Goal: Contribute content: Add original content to the website for others to see

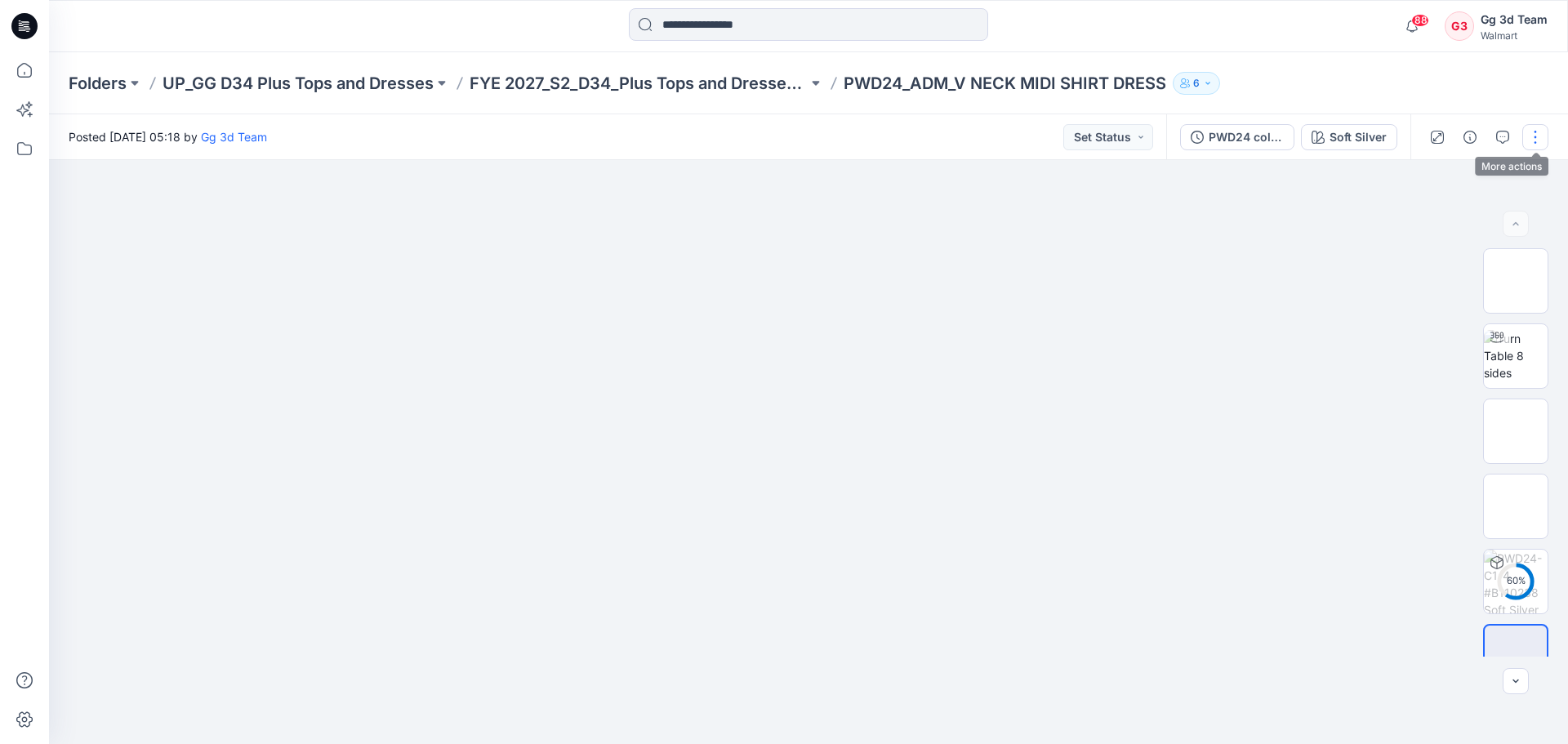
click at [1528, 135] on button "button" at bounding box center [1536, 137] width 26 height 26
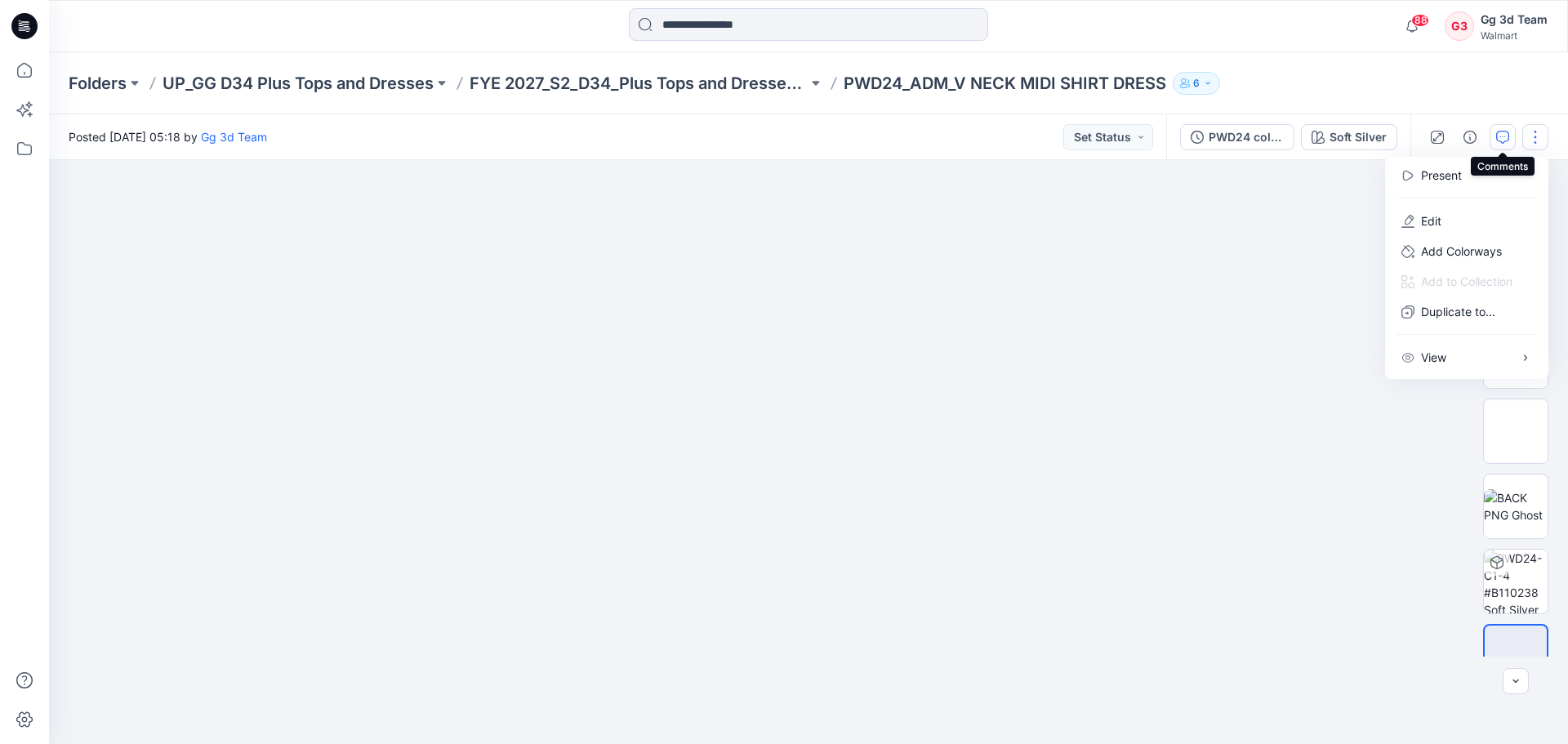
click at [1502, 137] on icon "button" at bounding box center [1502, 137] width 13 height 13
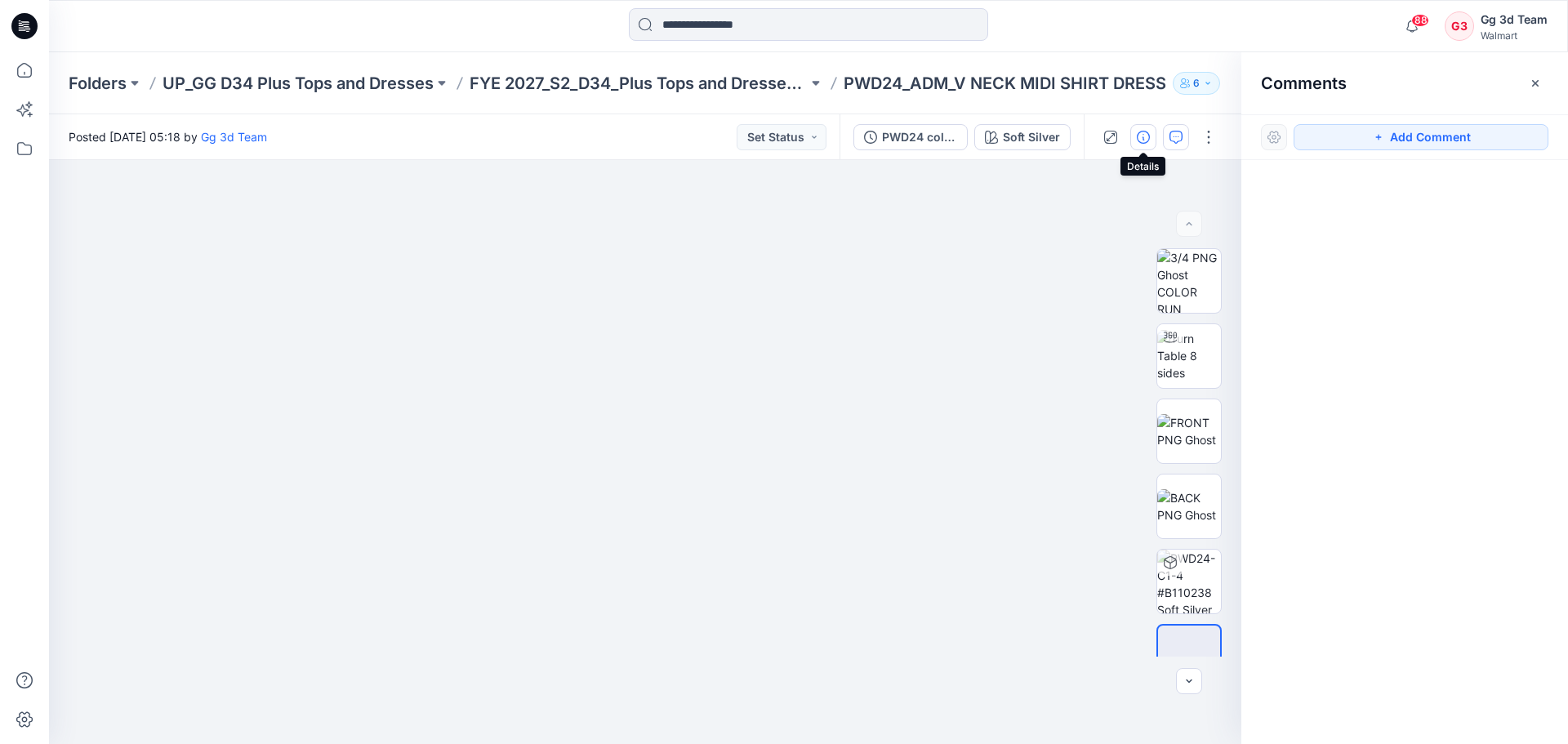
click at [1141, 135] on icon "button" at bounding box center [1143, 137] width 13 height 13
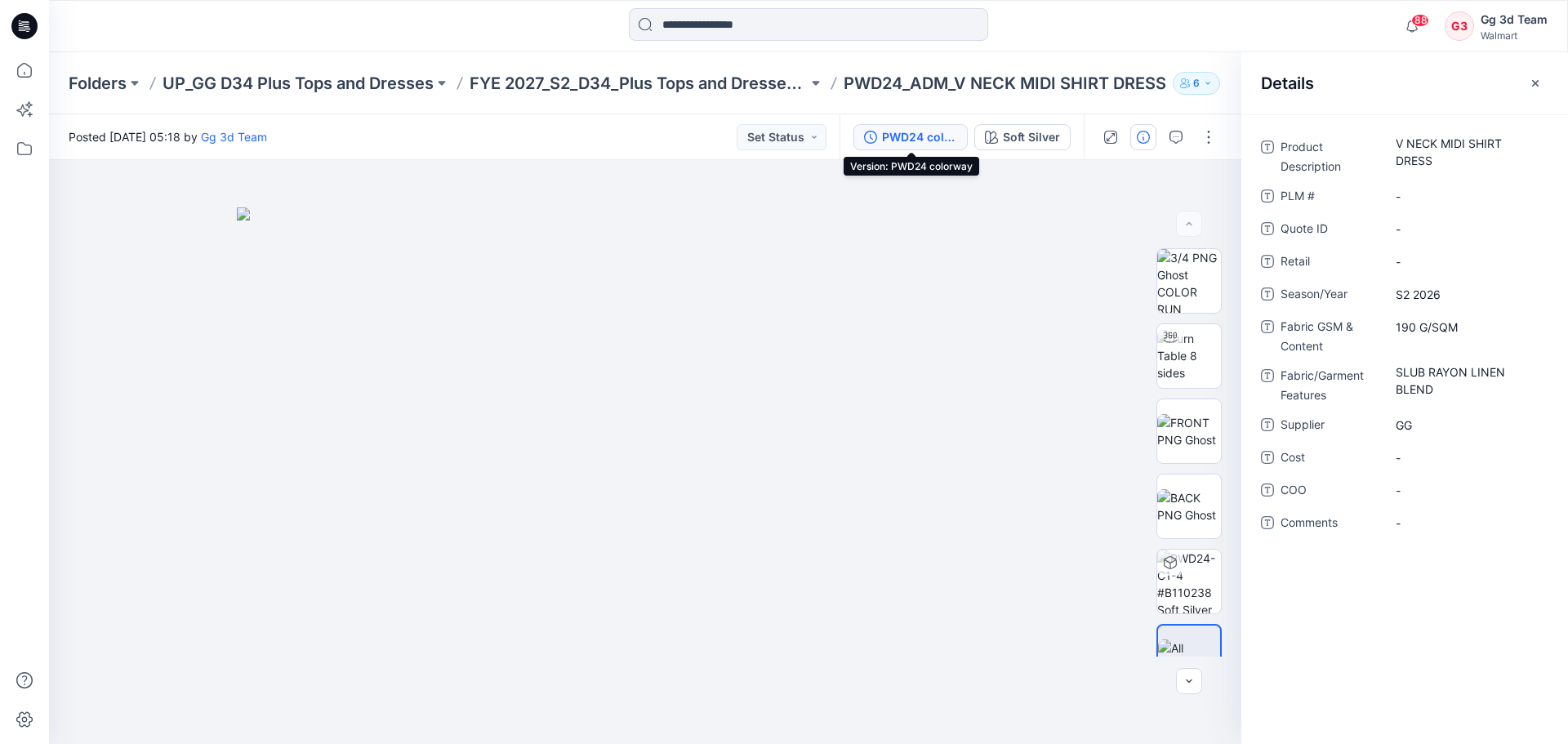
click at [908, 140] on div "PWD24 colorway" at bounding box center [920, 137] width 76 height 18
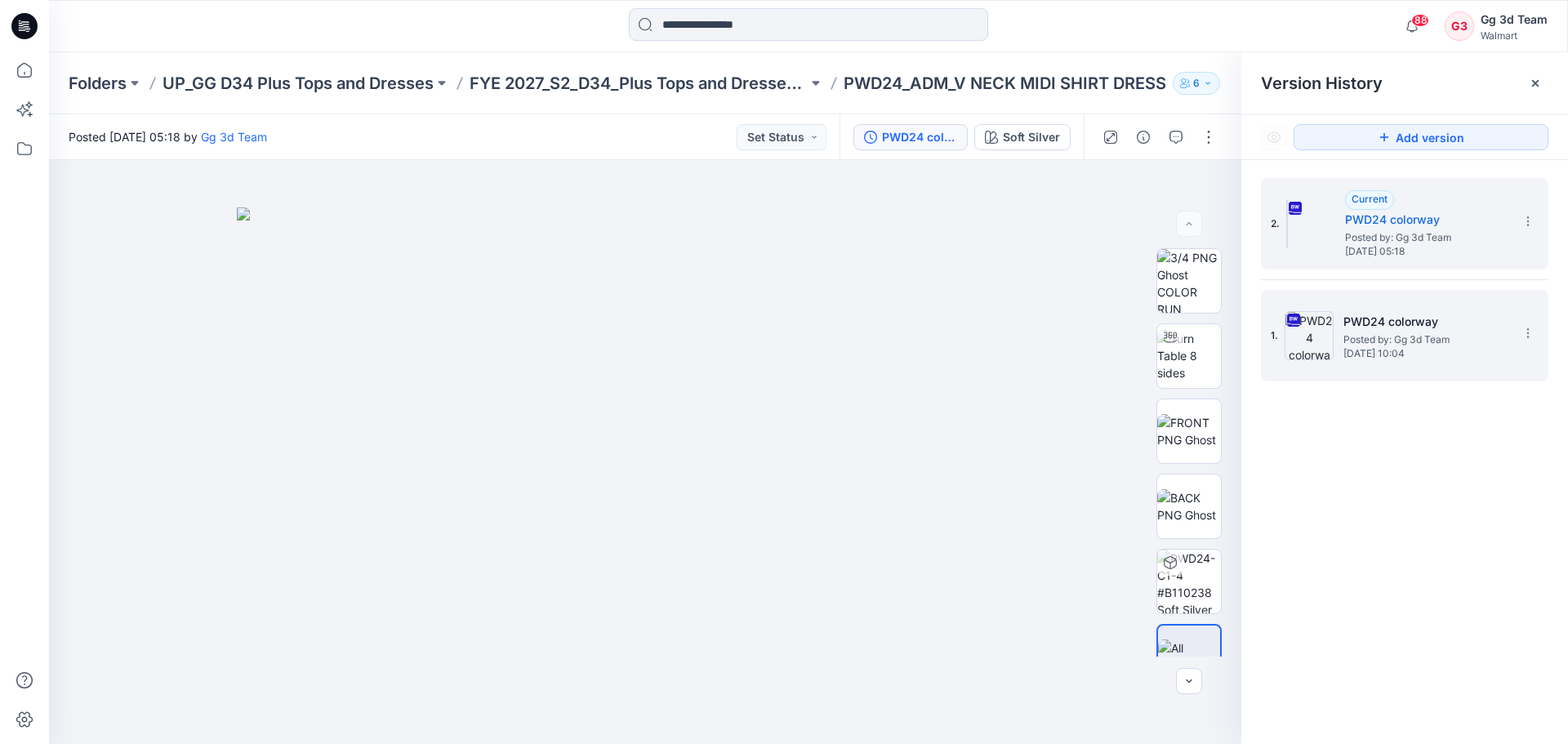
click at [1439, 319] on h5 "PWD24 colorway" at bounding box center [1425, 321] width 163 height 19
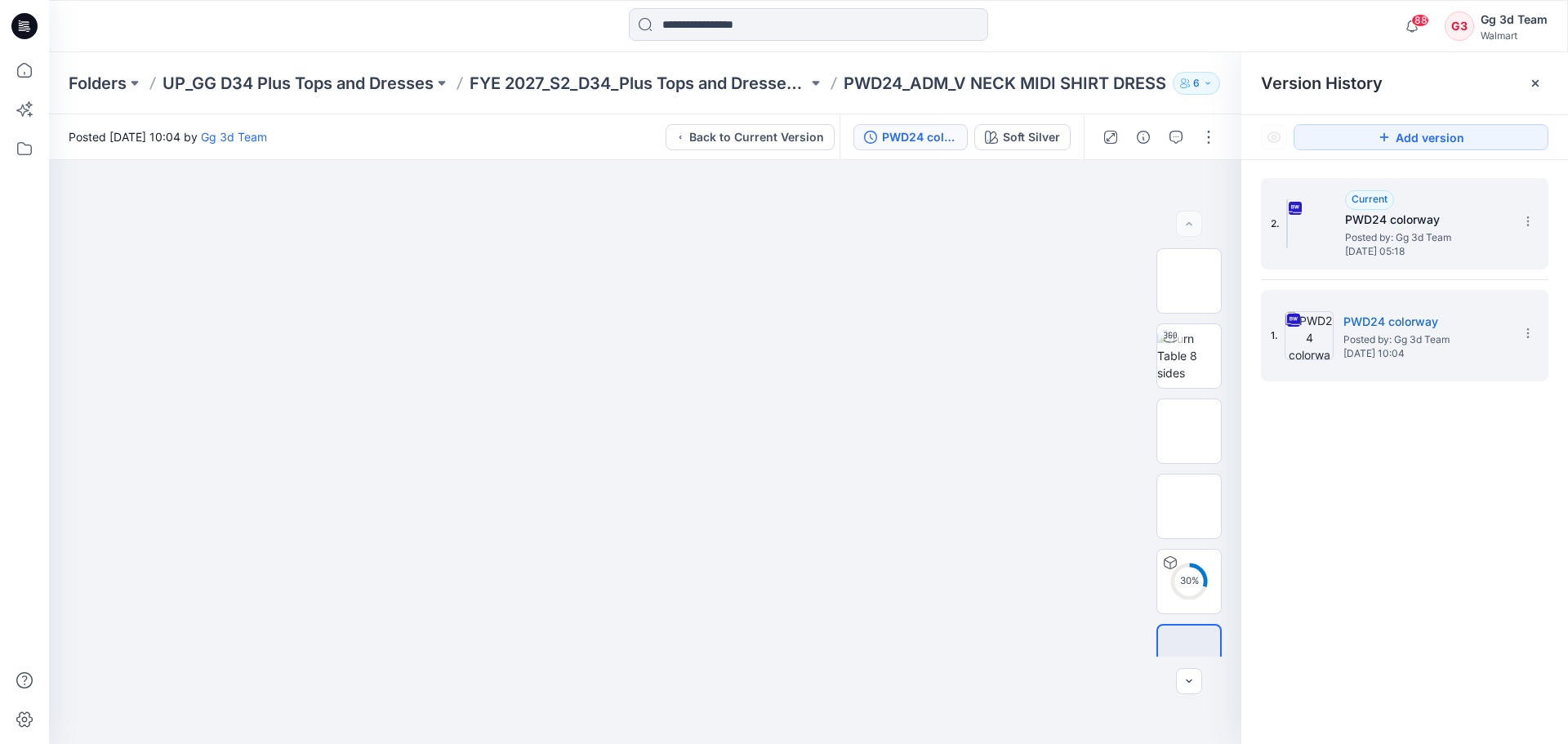
click at [1392, 216] on h5 "PWD24 colorway" at bounding box center [1427, 219] width 163 height 19
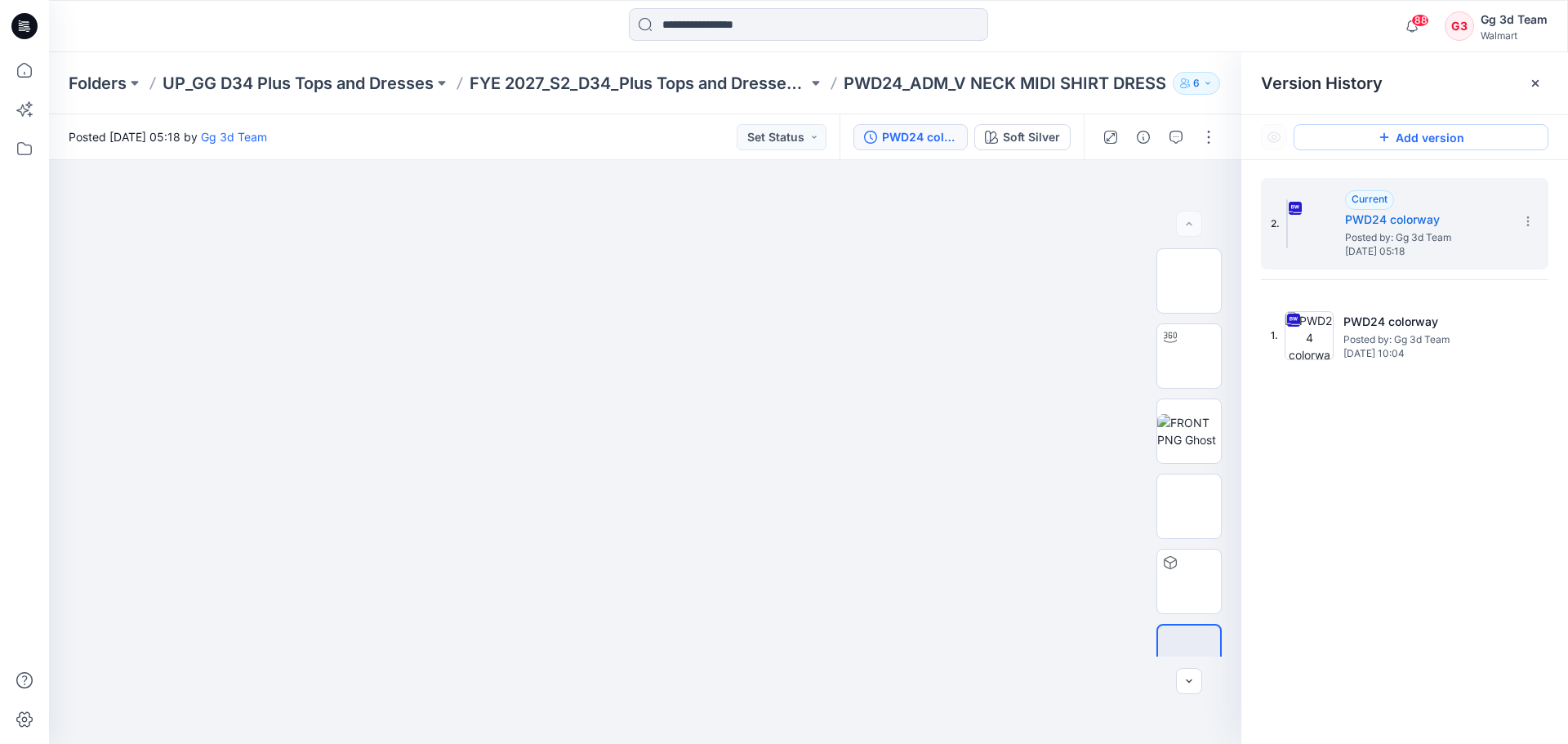
click at [1402, 147] on button "Add version" at bounding box center [1421, 137] width 255 height 26
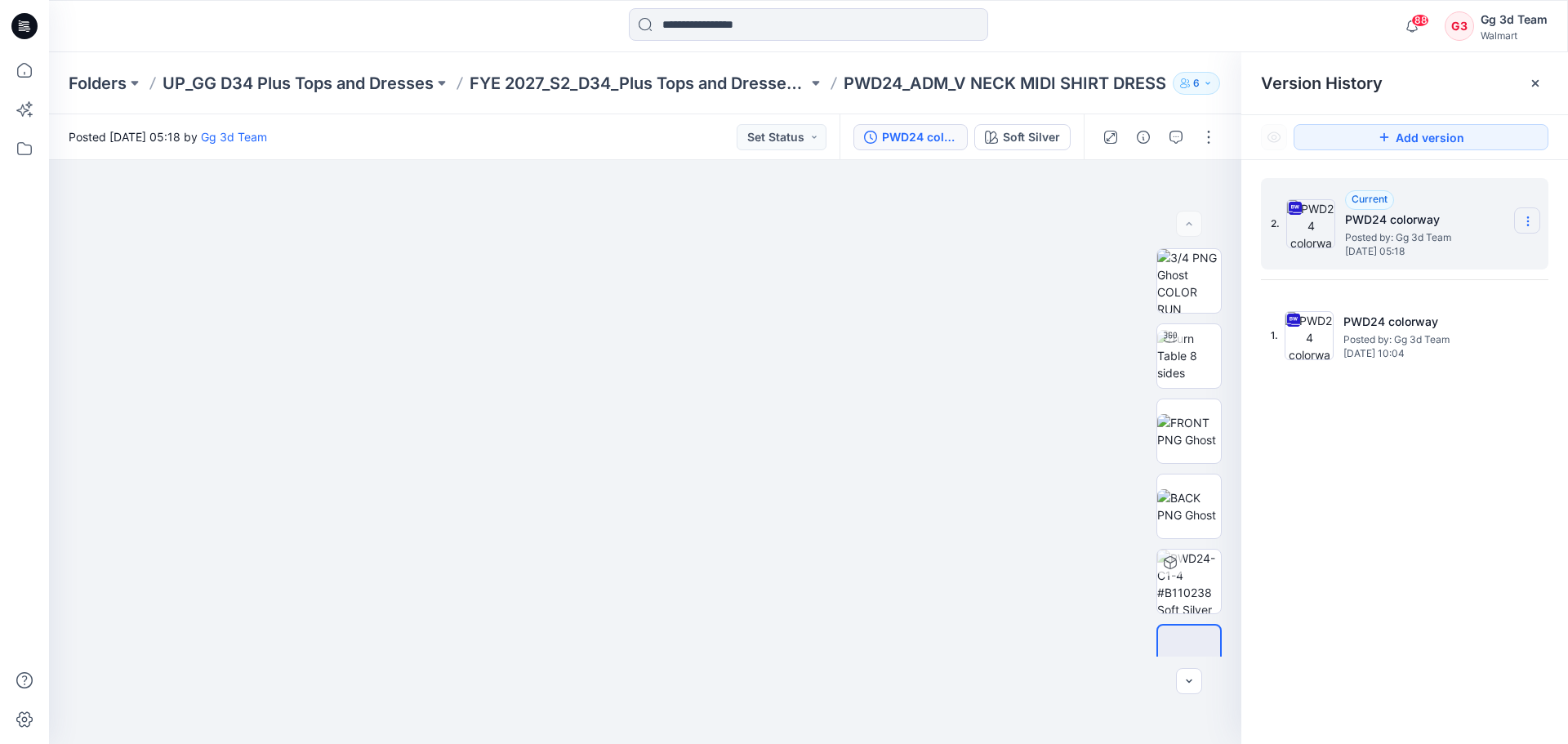
click at [1526, 221] on icon at bounding box center [1528, 221] width 13 height 13
click at [1424, 497] on div "2. Current PWD24 colorway Posted by: Gg 3d Team [DATE] 05:18 1. PWD24 colorway …" at bounding box center [1405, 463] width 327 height 607
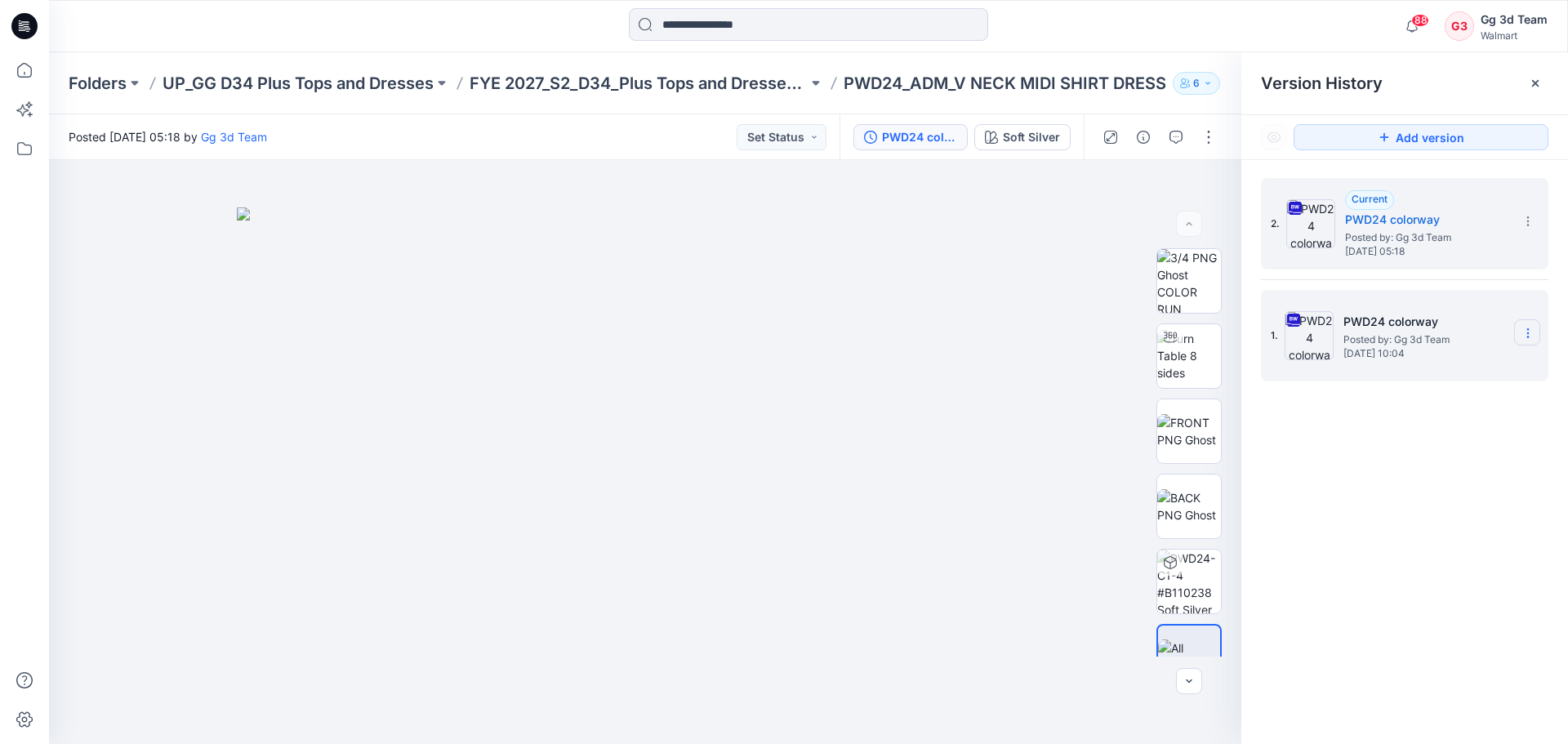
click at [1533, 326] on section at bounding box center [1528, 333] width 26 height 26
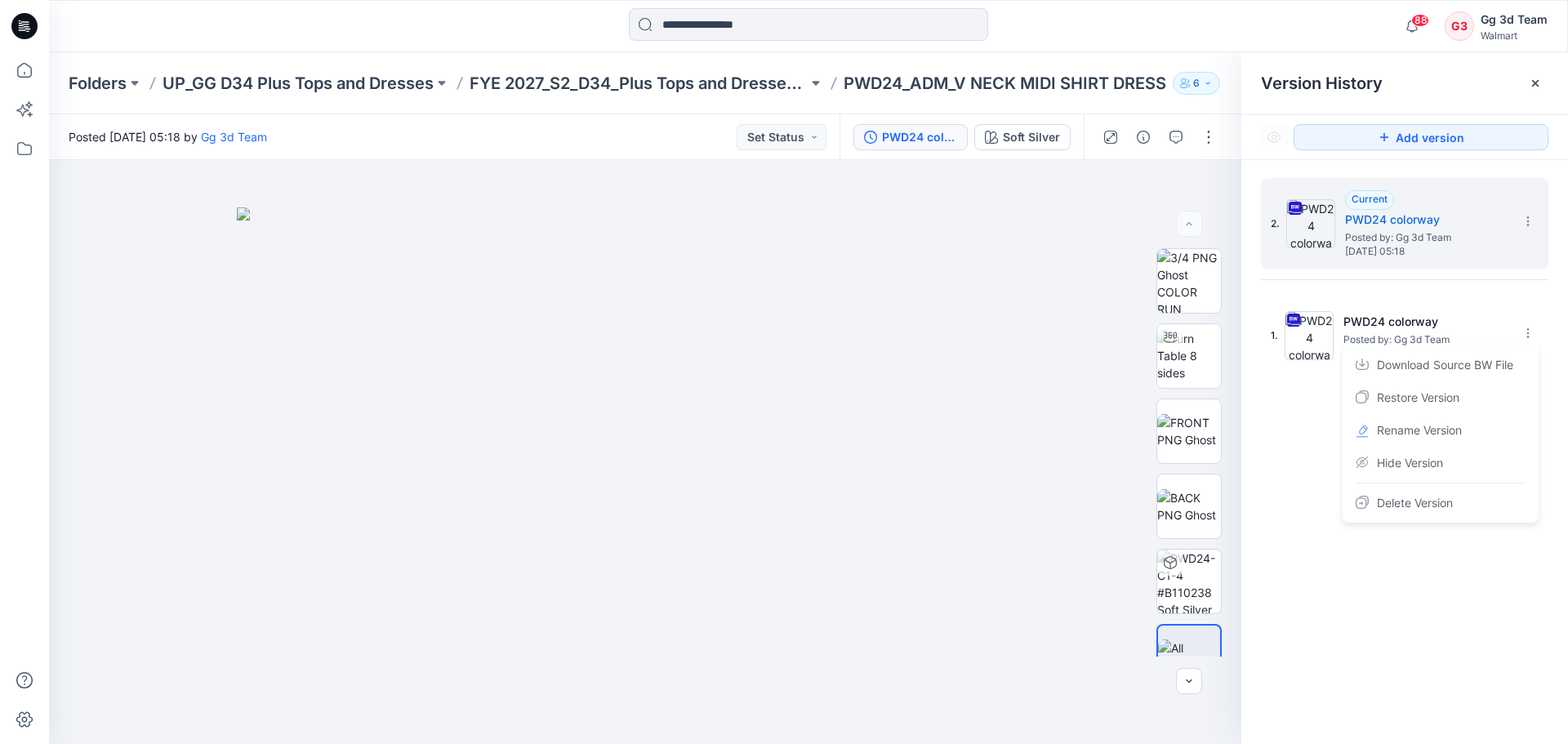
click at [1431, 615] on div "2. Current PWD24 colorway Posted by: Gg 3d Team [DATE] 05:18 1. PWD24 colorway …" at bounding box center [1405, 463] width 327 height 607
drag, startPoint x: 1304, startPoint y: 205, endPoint x: 1294, endPoint y: 406, distance: 201.2
click at [1294, 406] on div "2. Current PWD24 colorway Posted by: Gg 3d Team [DATE] 05:18 1. PWD24 colorway …" at bounding box center [1405, 463] width 327 height 607
click at [1532, 218] on icon at bounding box center [1528, 221] width 13 height 13
click at [1424, 479] on div "2. Current PWD24 colorway Posted by: Gg 3d Team [DATE] 05:18 Download Source BW…" at bounding box center [1405, 463] width 327 height 607
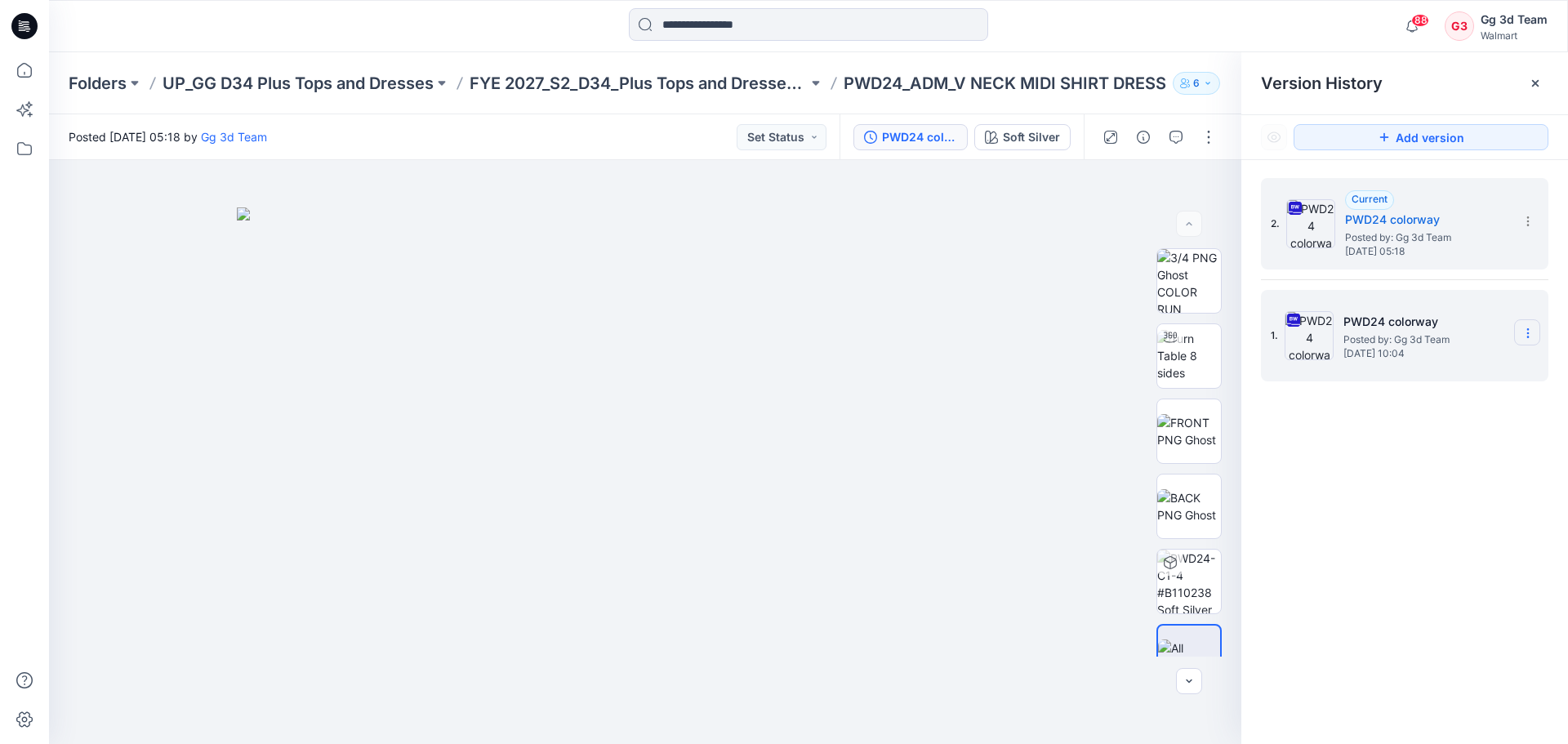
click at [1536, 338] on section at bounding box center [1528, 333] width 26 height 26
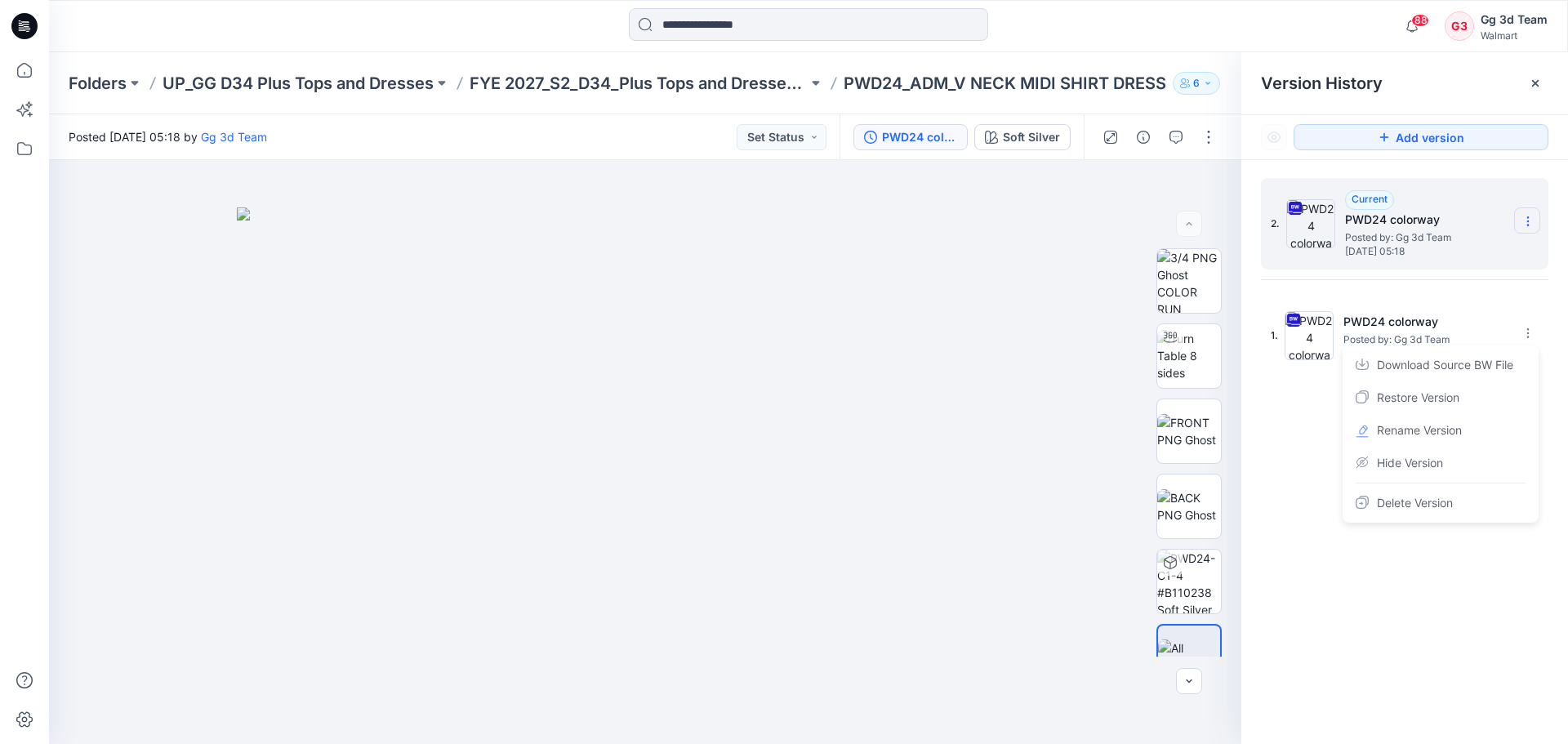
click at [1532, 222] on icon at bounding box center [1528, 221] width 13 height 13
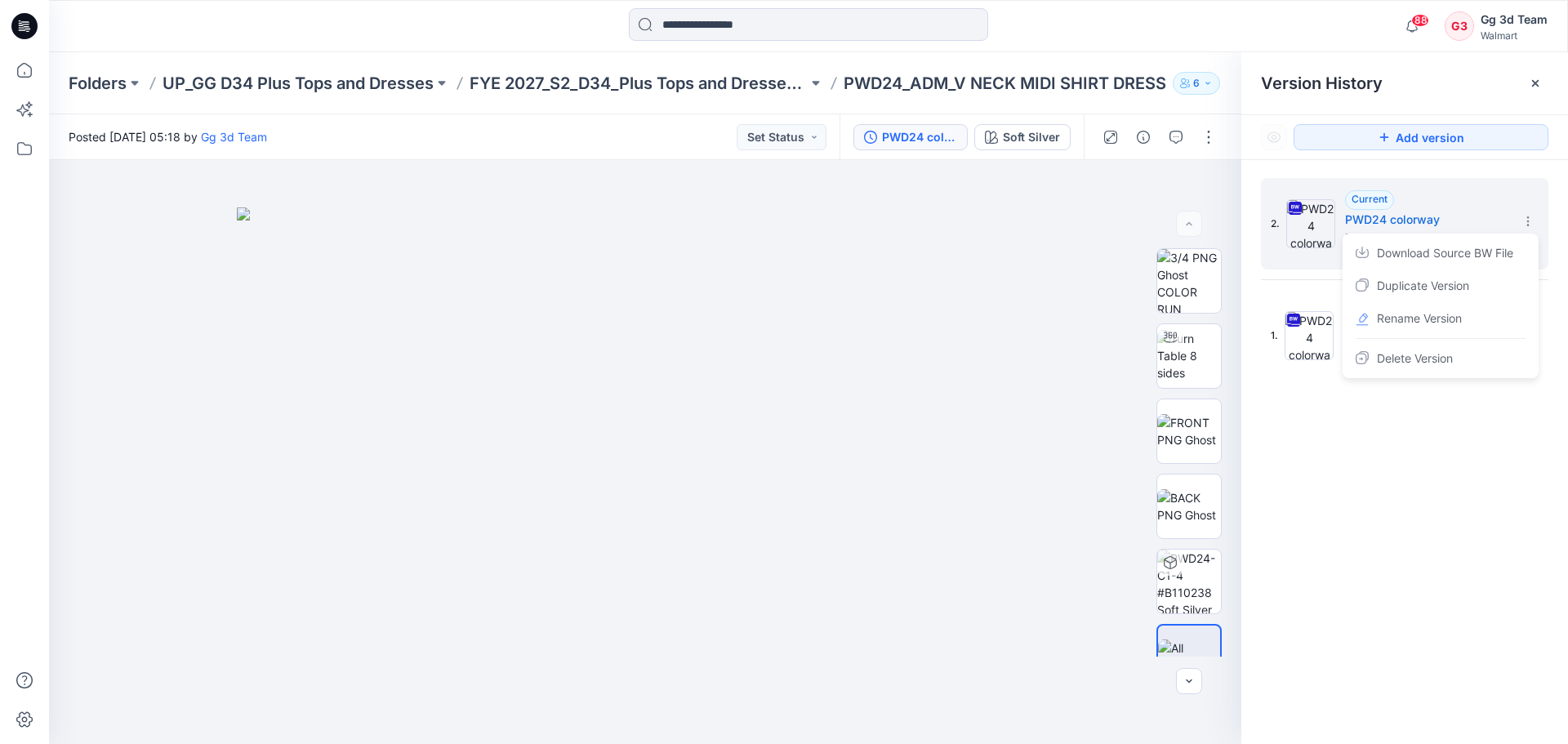
click at [1413, 432] on div "2. Current PWD24 colorway Posted by: Gg 3d Team [DATE] 05:18 Download Source BW…" at bounding box center [1405, 463] width 327 height 607
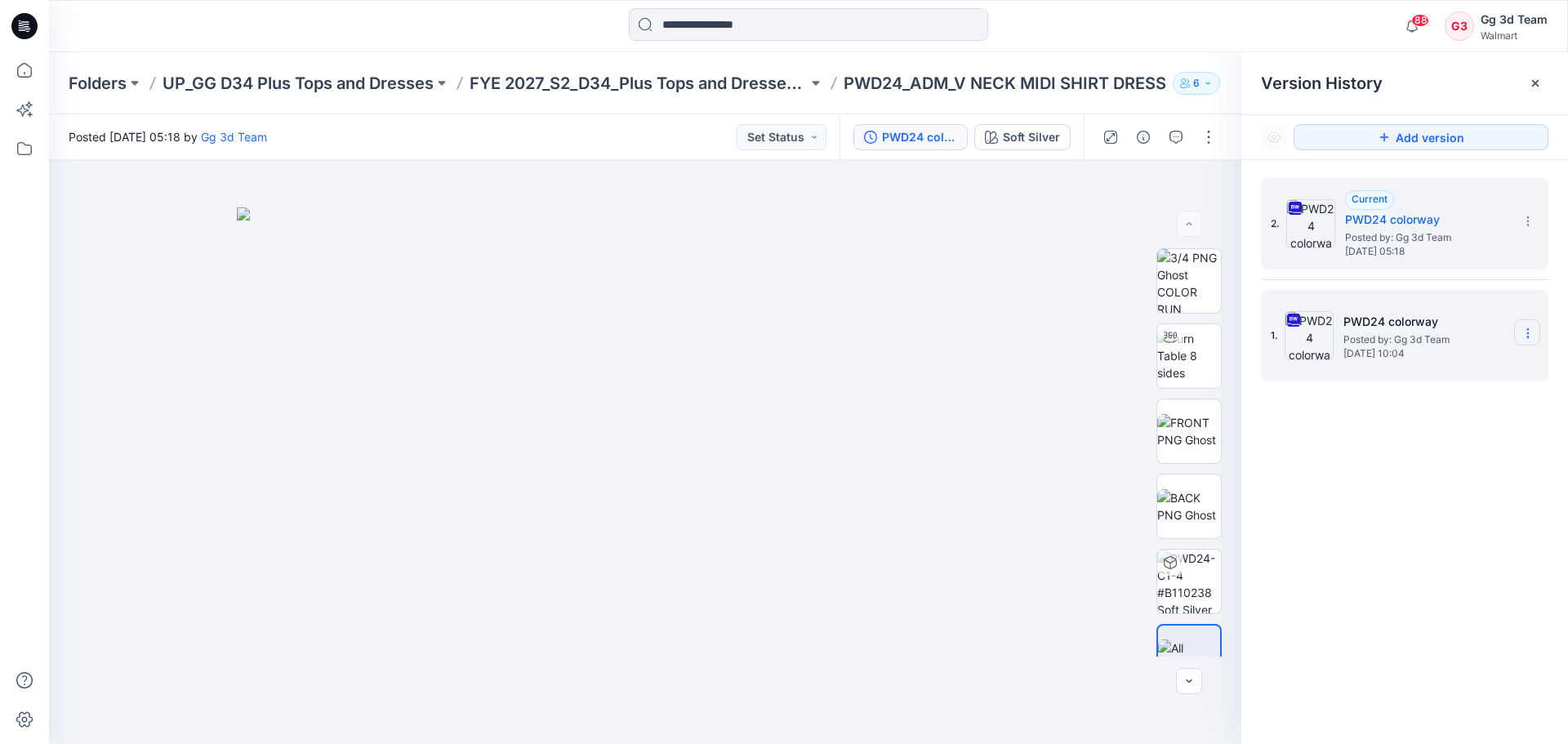
click at [1528, 331] on icon at bounding box center [1528, 333] width 13 height 13
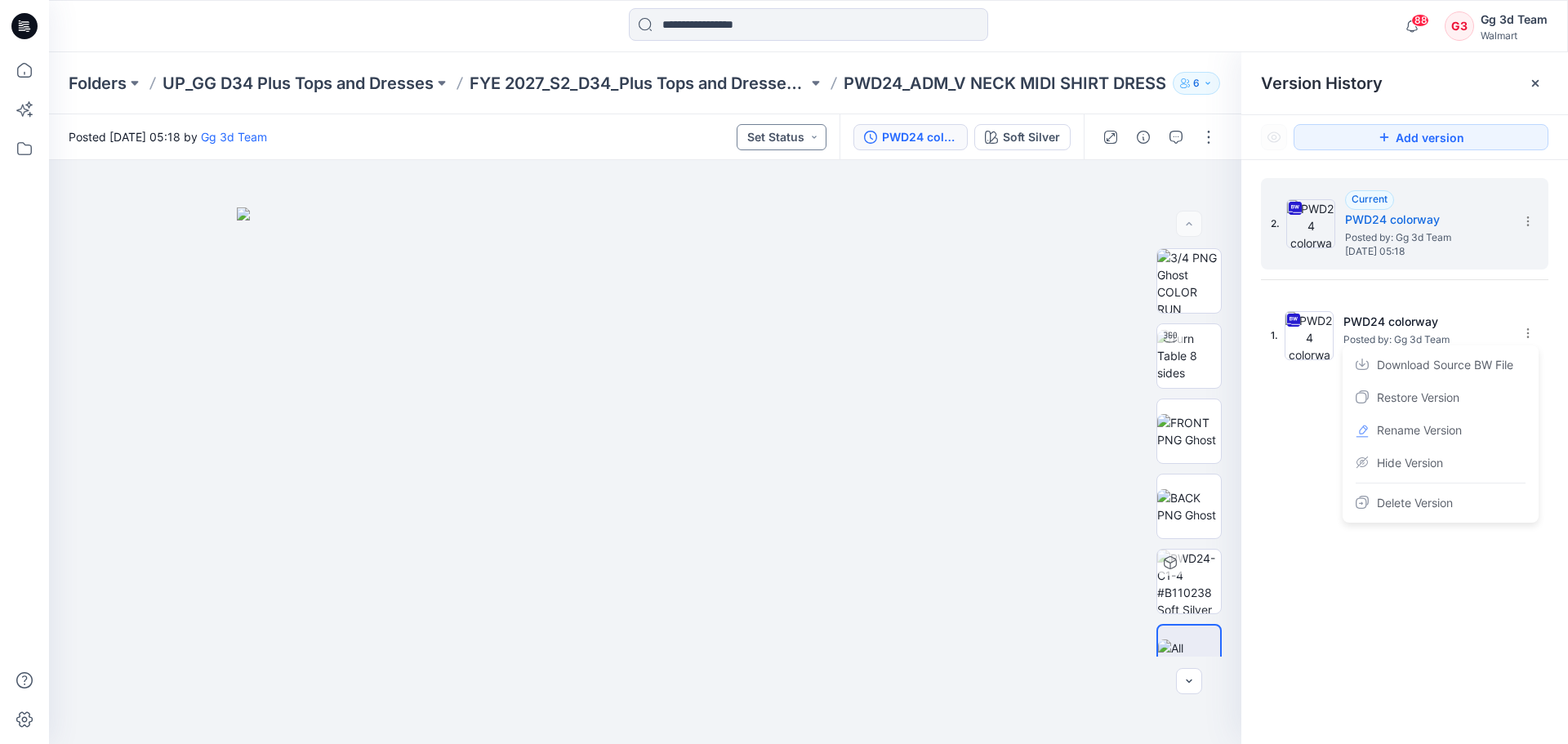
click at [783, 140] on button "Set Status" at bounding box center [781, 137] width 90 height 26
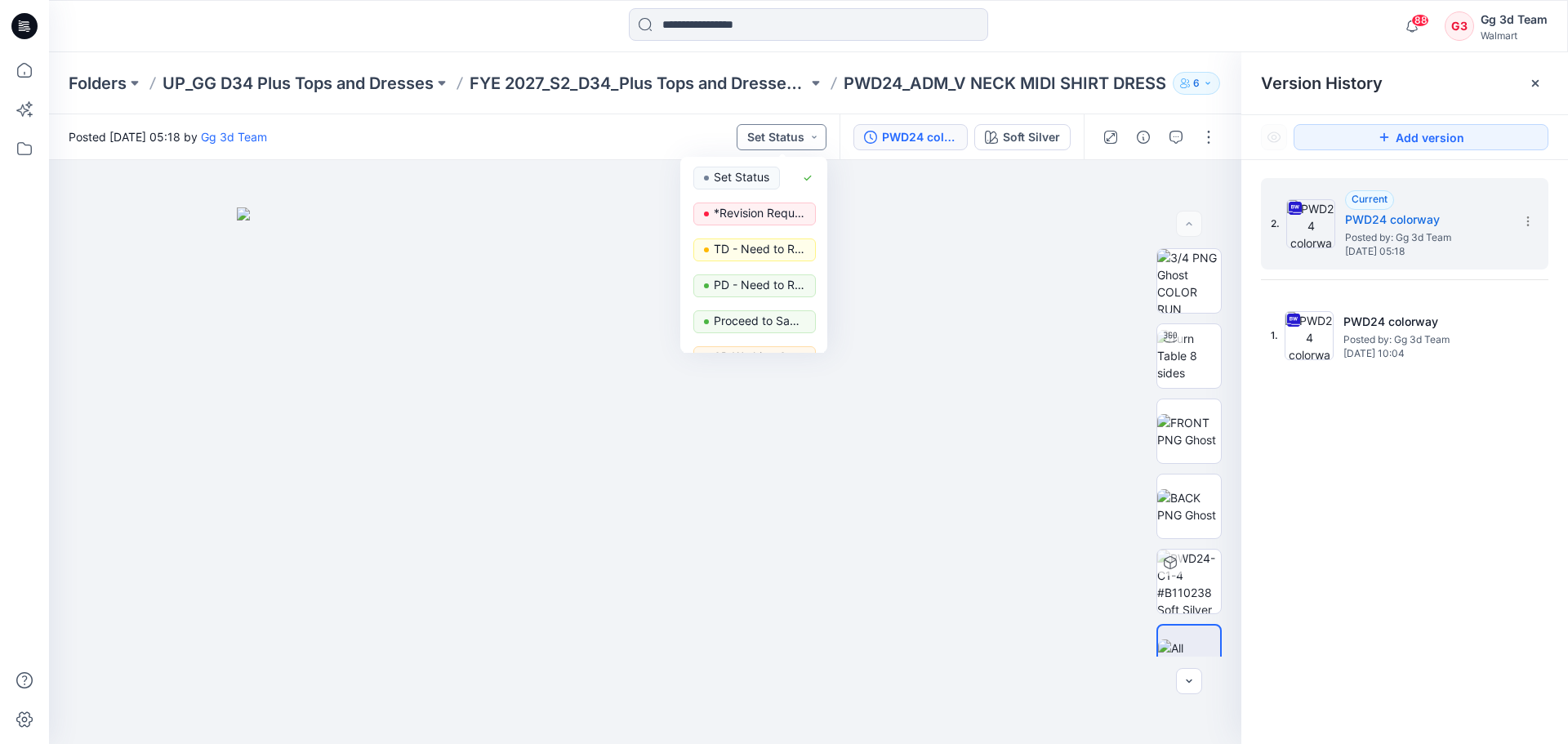
click at [783, 140] on button "Set Status" at bounding box center [781, 137] width 90 height 26
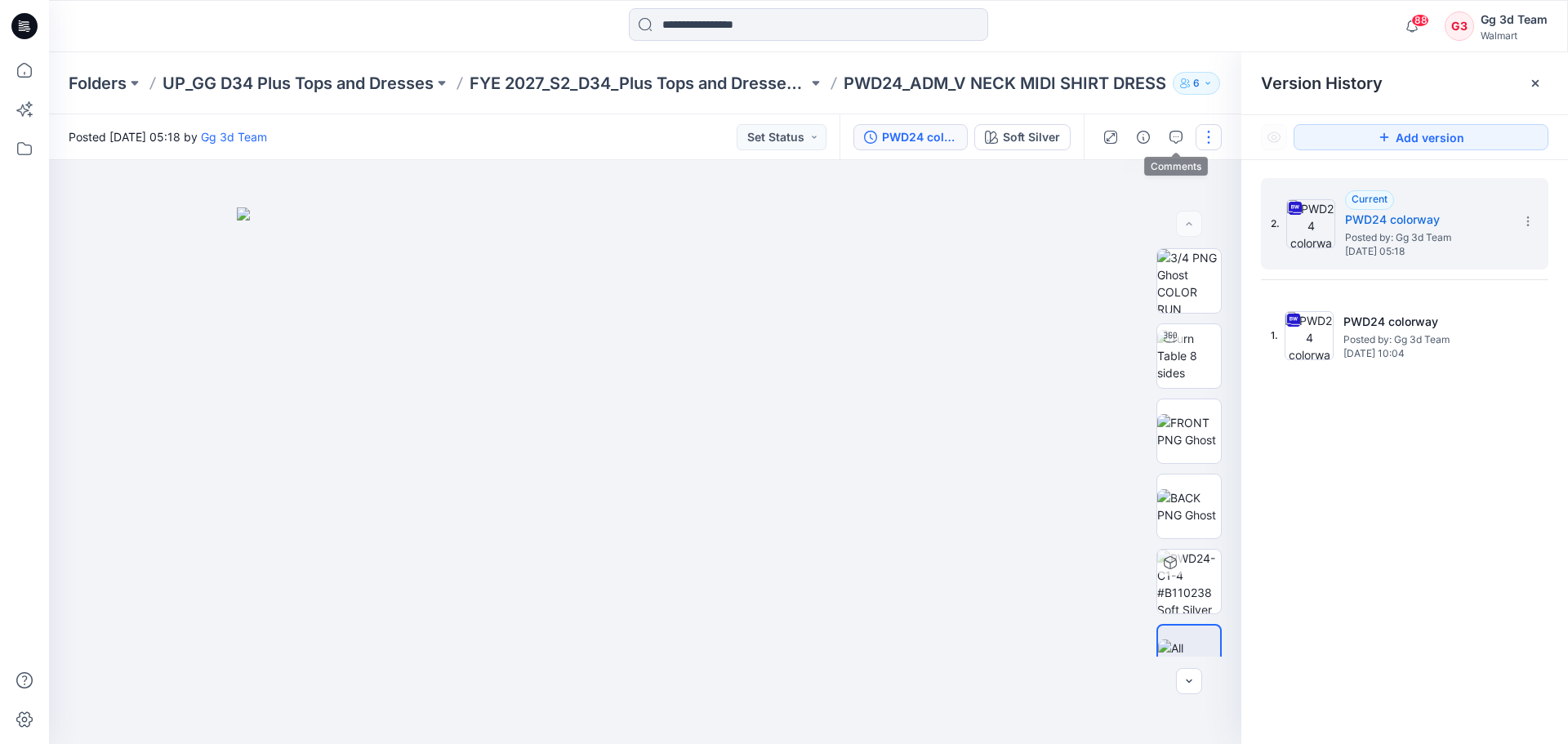
click at [1209, 141] on button "button" at bounding box center [1209, 137] width 26 height 26
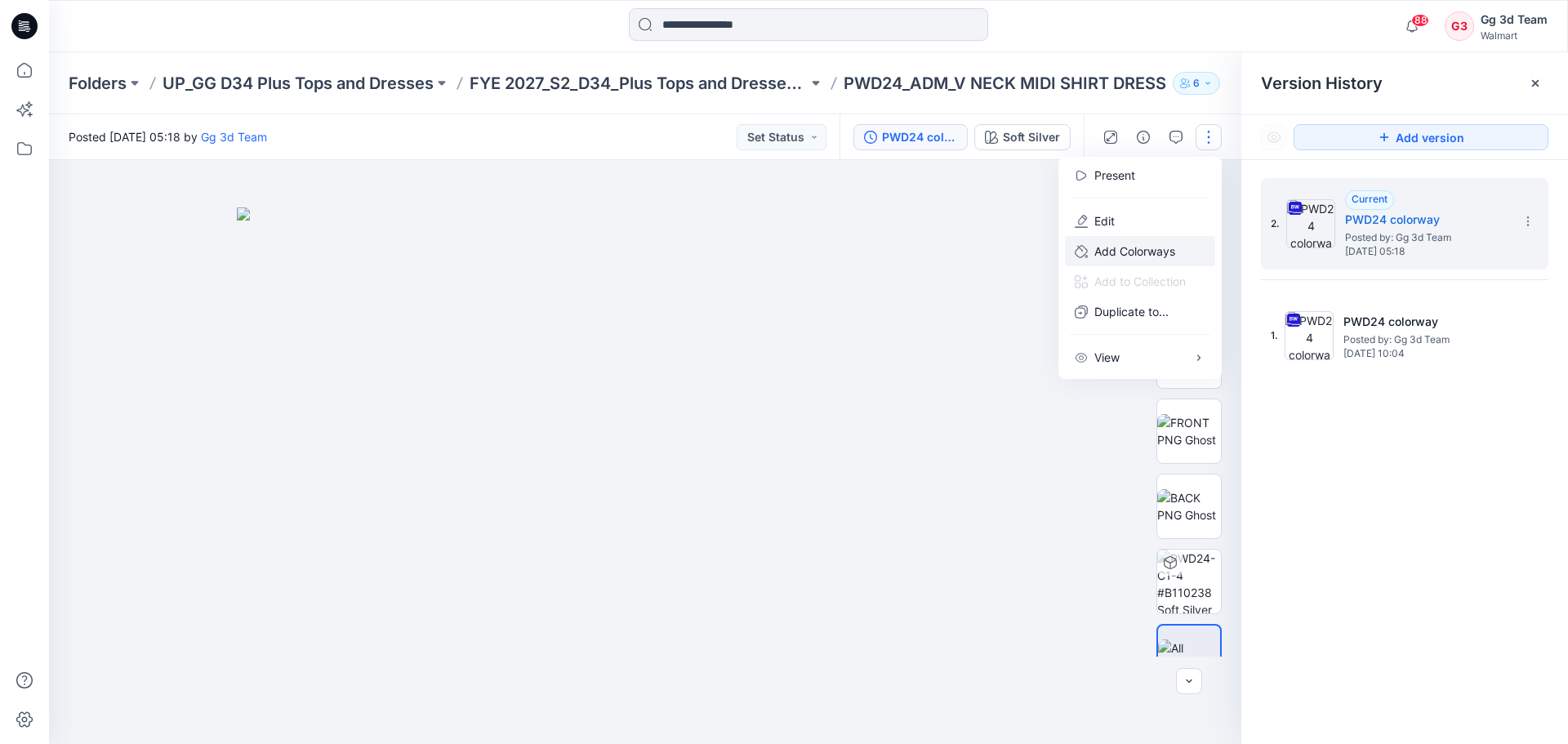
click at [1169, 259] on p "Add Colorways" at bounding box center [1135, 251] width 81 height 18
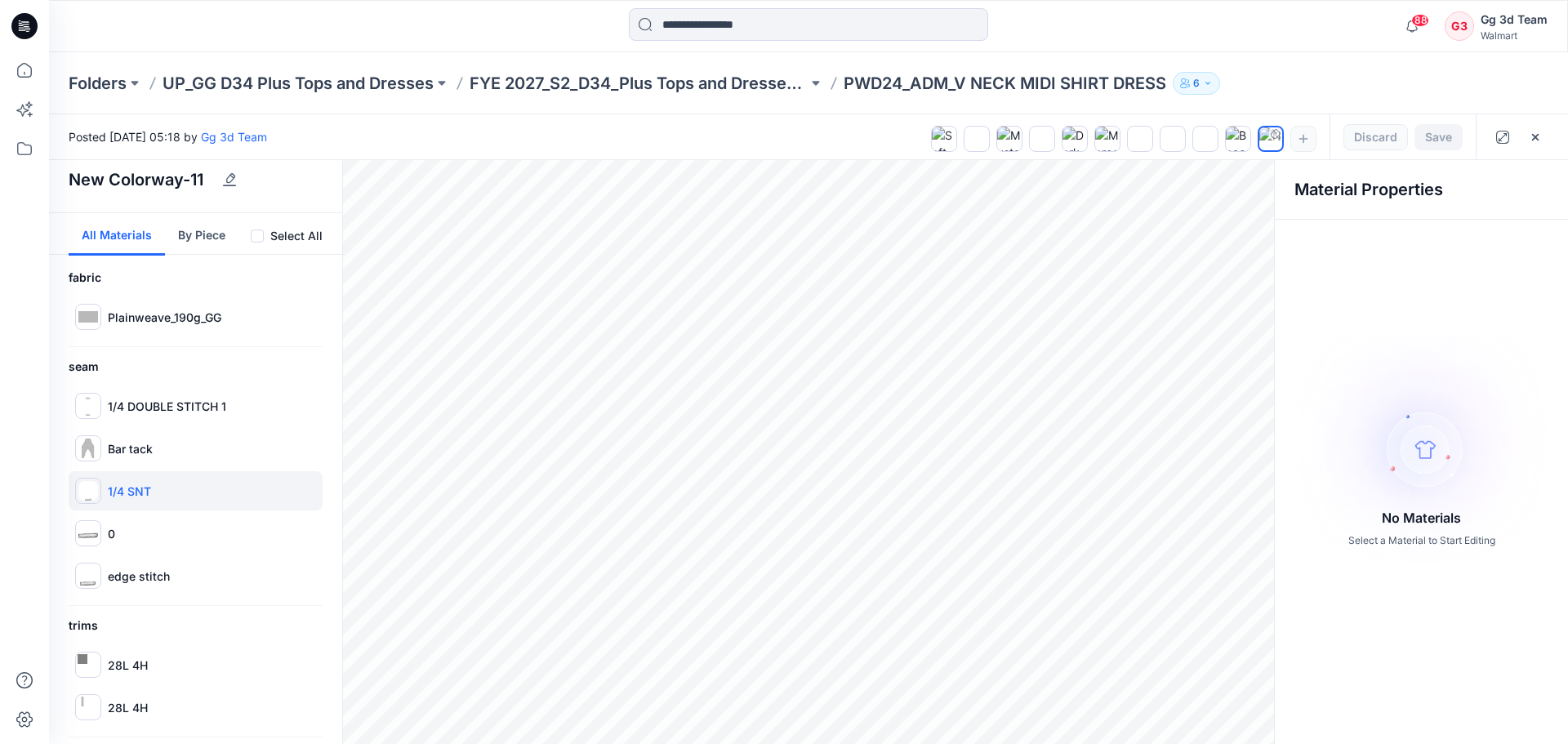
scroll to position [17, 0]
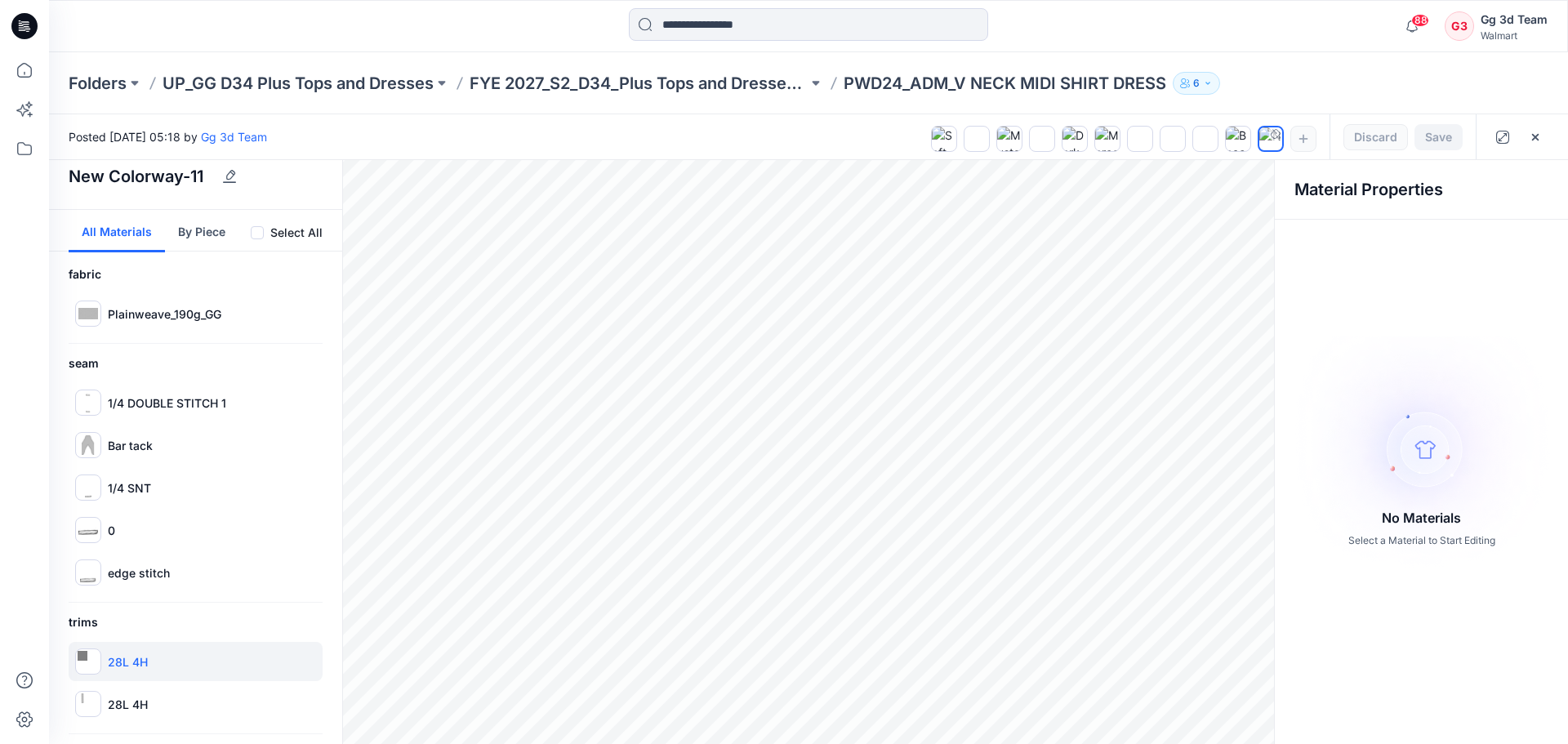
click at [128, 655] on p "28L 4H" at bounding box center [128, 662] width 40 height 18
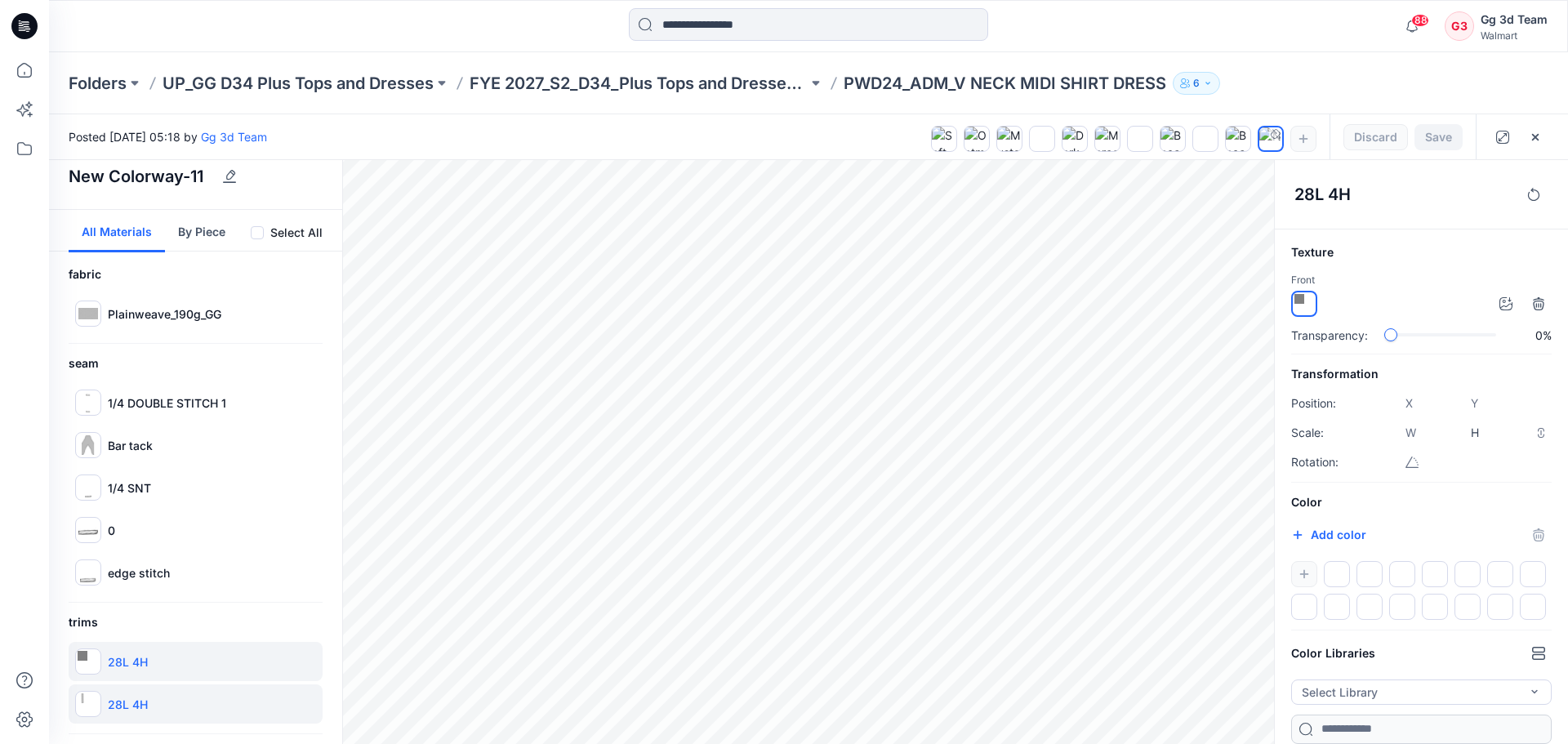
click at [128, 696] on p "28L 4H" at bounding box center [128, 705] width 40 height 18
type input "****"
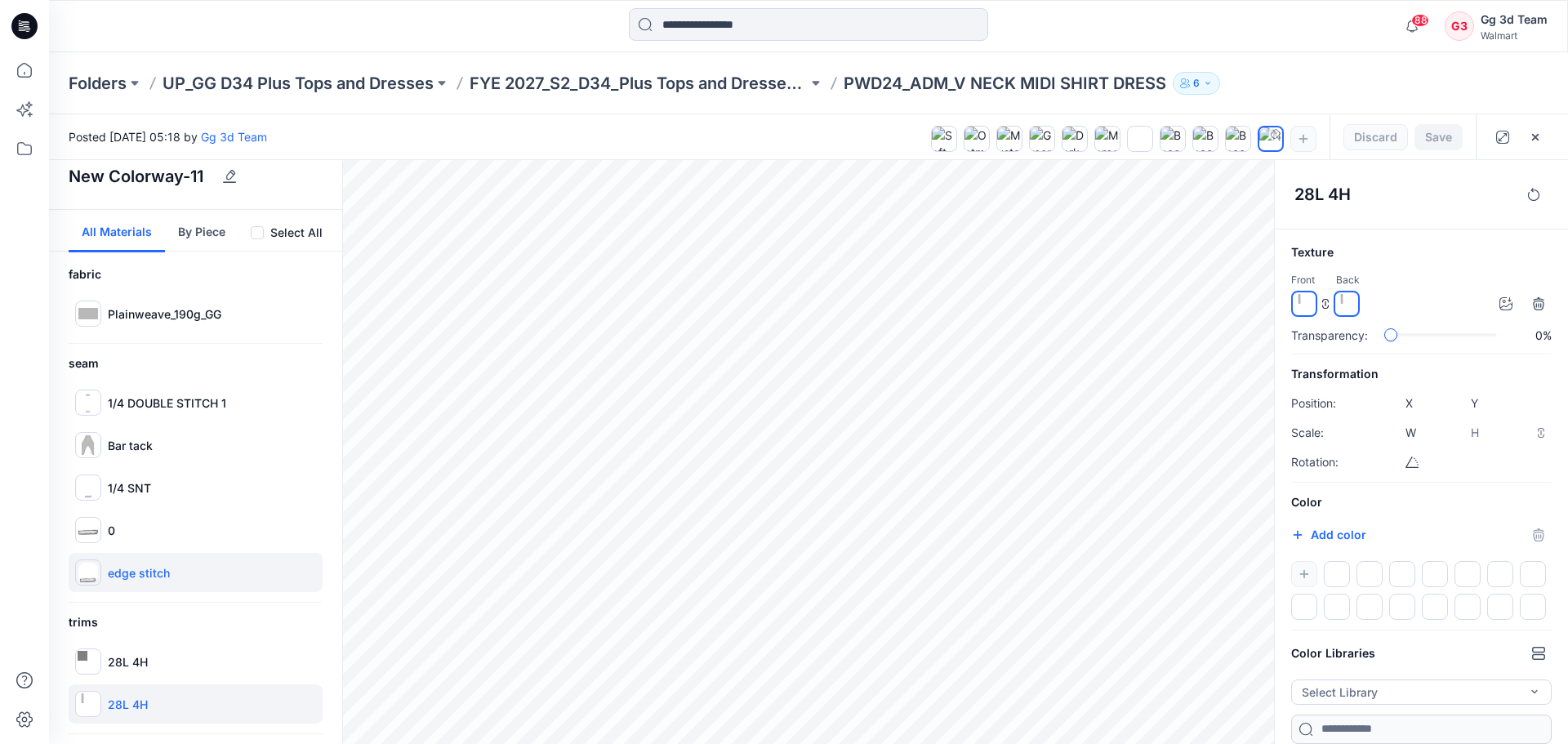
click at [176, 565] on div "edge stitch" at bounding box center [195, 572] width 254 height 39
type input "*****"
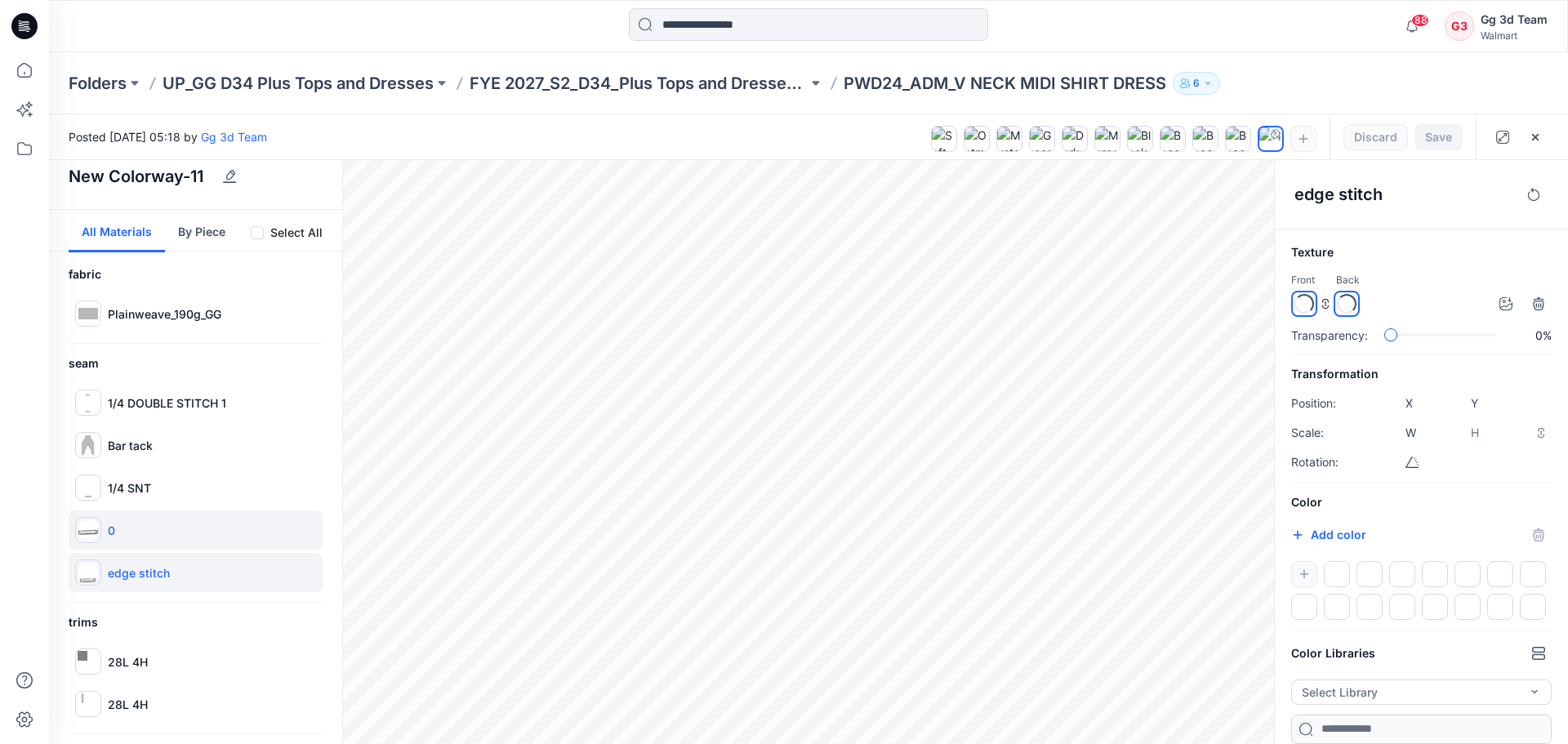
click at [191, 522] on div "0" at bounding box center [195, 529] width 254 height 39
click at [191, 494] on div "1/4 SNT" at bounding box center [195, 487] width 254 height 39
type input "*****"
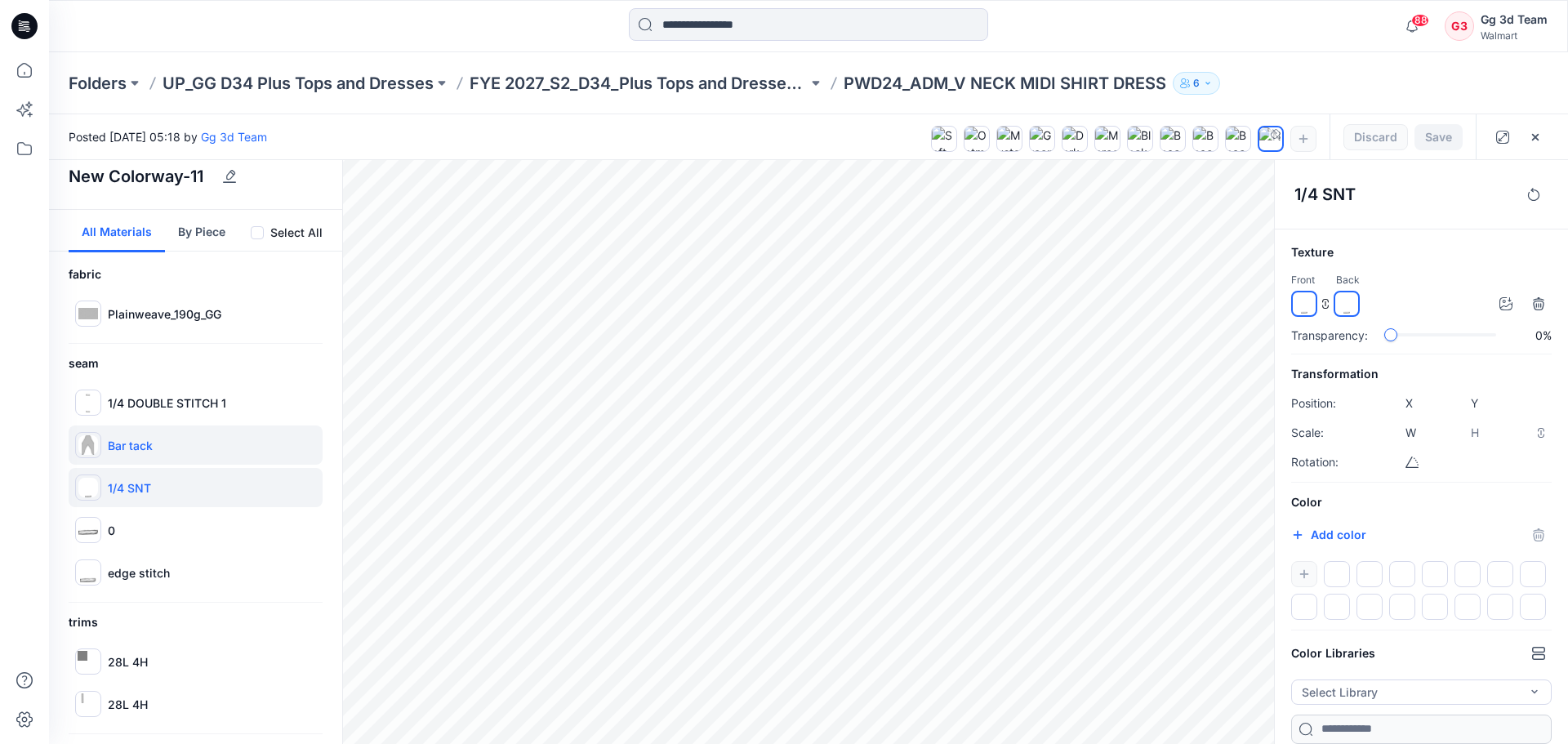
click at [191, 455] on div "Bar tack" at bounding box center [195, 445] width 254 height 39
type input "*****"
click at [191, 413] on div "1/4 DOUBLE STITCH 1" at bounding box center [195, 402] width 254 height 39
type input "*****"
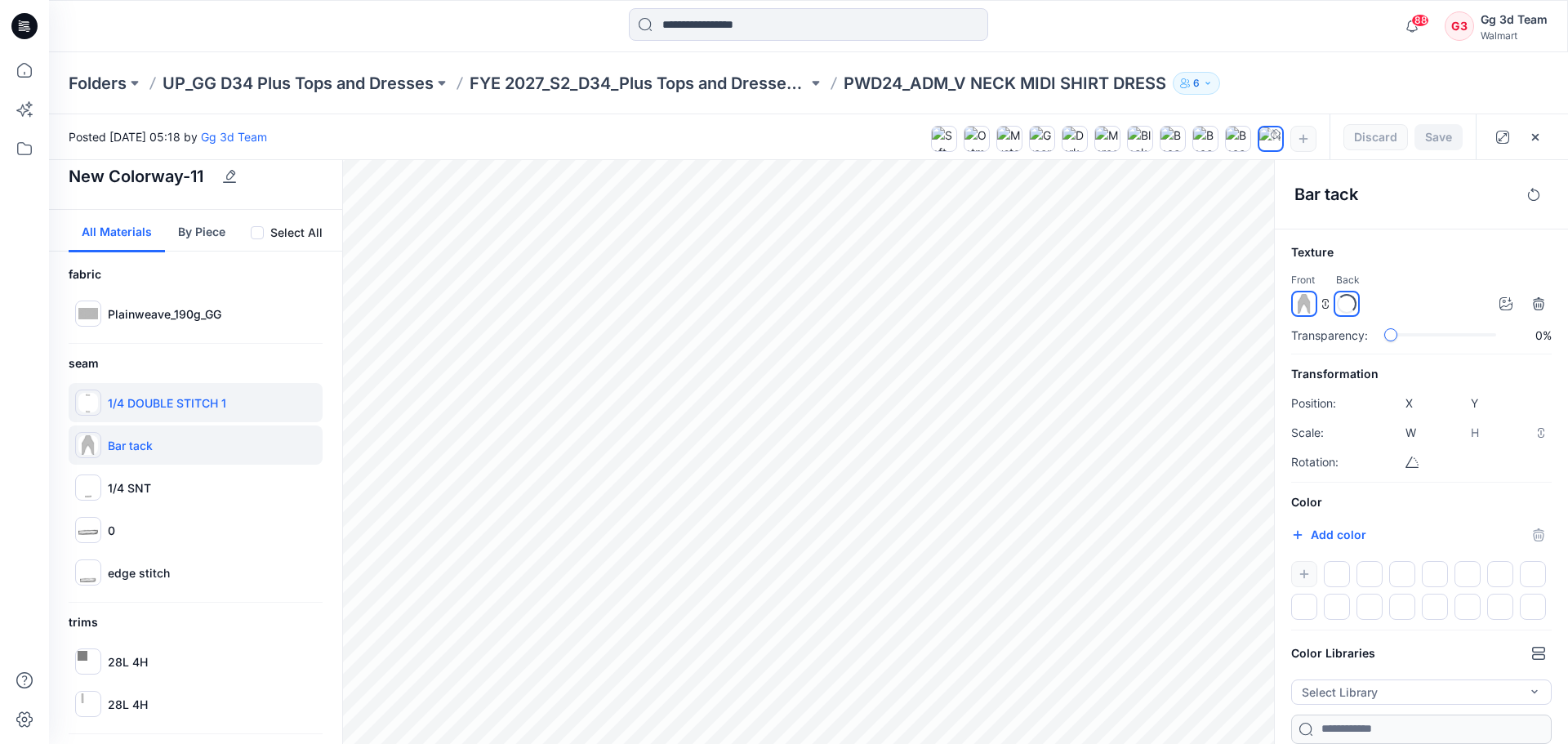
type input "*****"
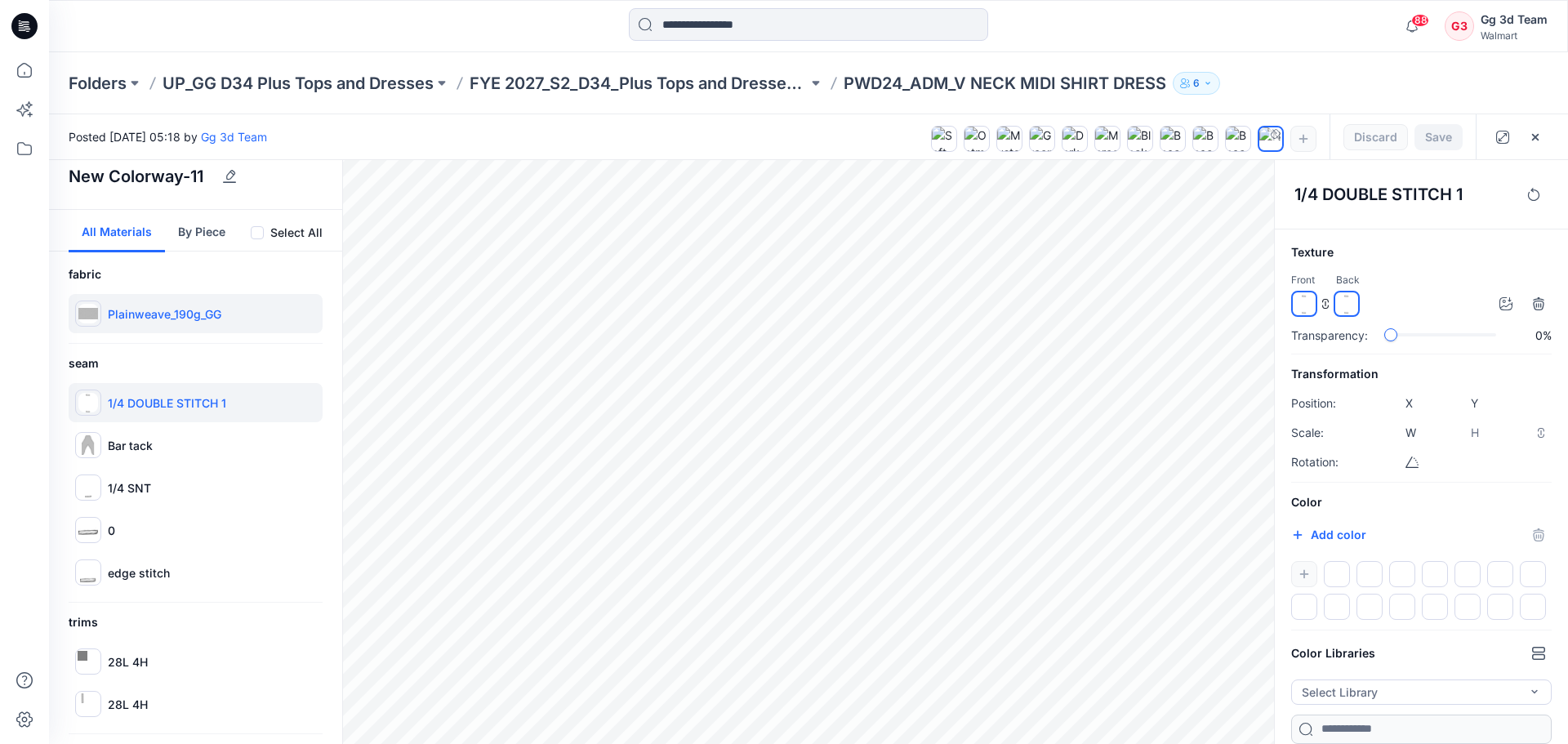
click at [186, 316] on p "Plainweave_190g_GG" at bounding box center [164, 314] width 113 height 18
type input "****"
type input "*****"
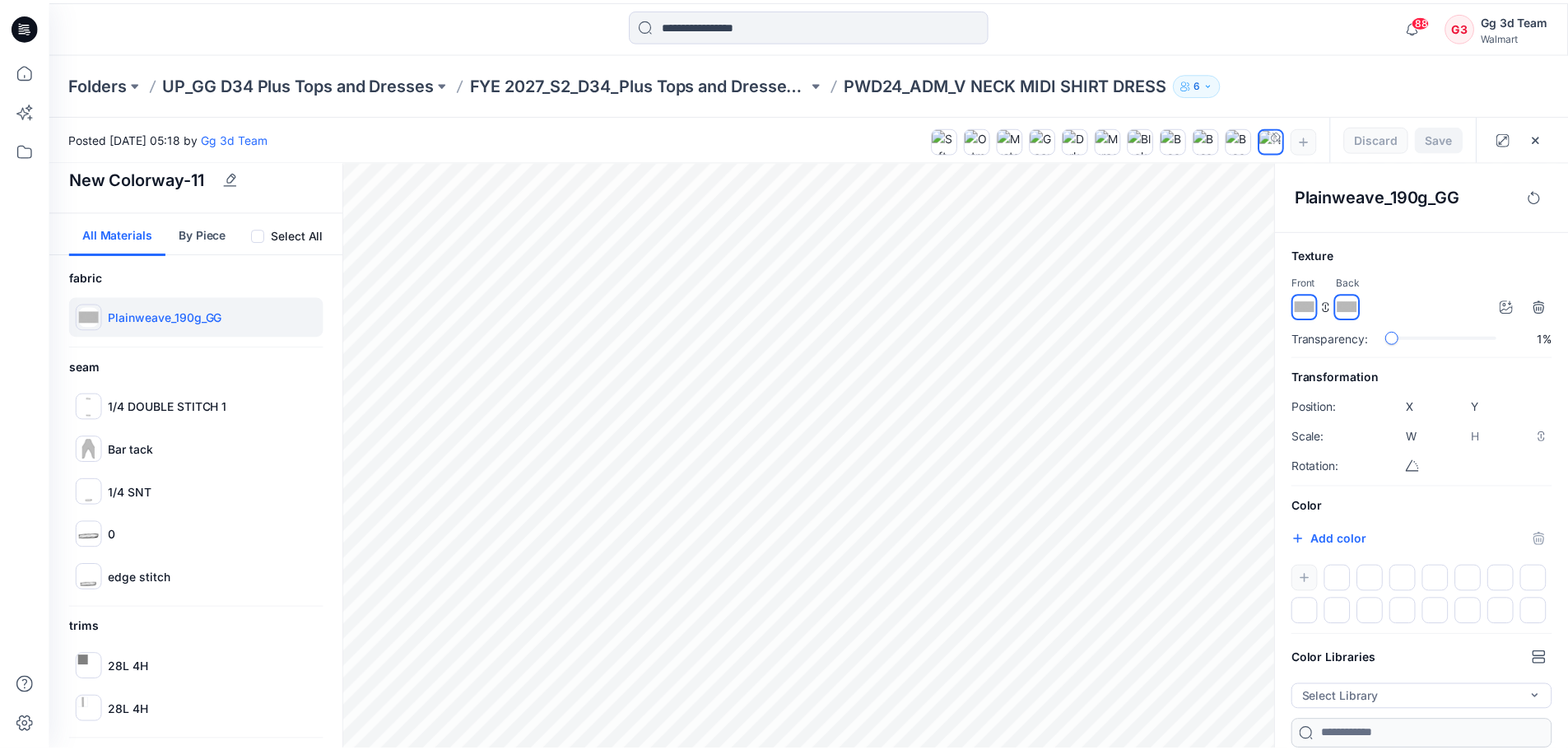
scroll to position [0, 0]
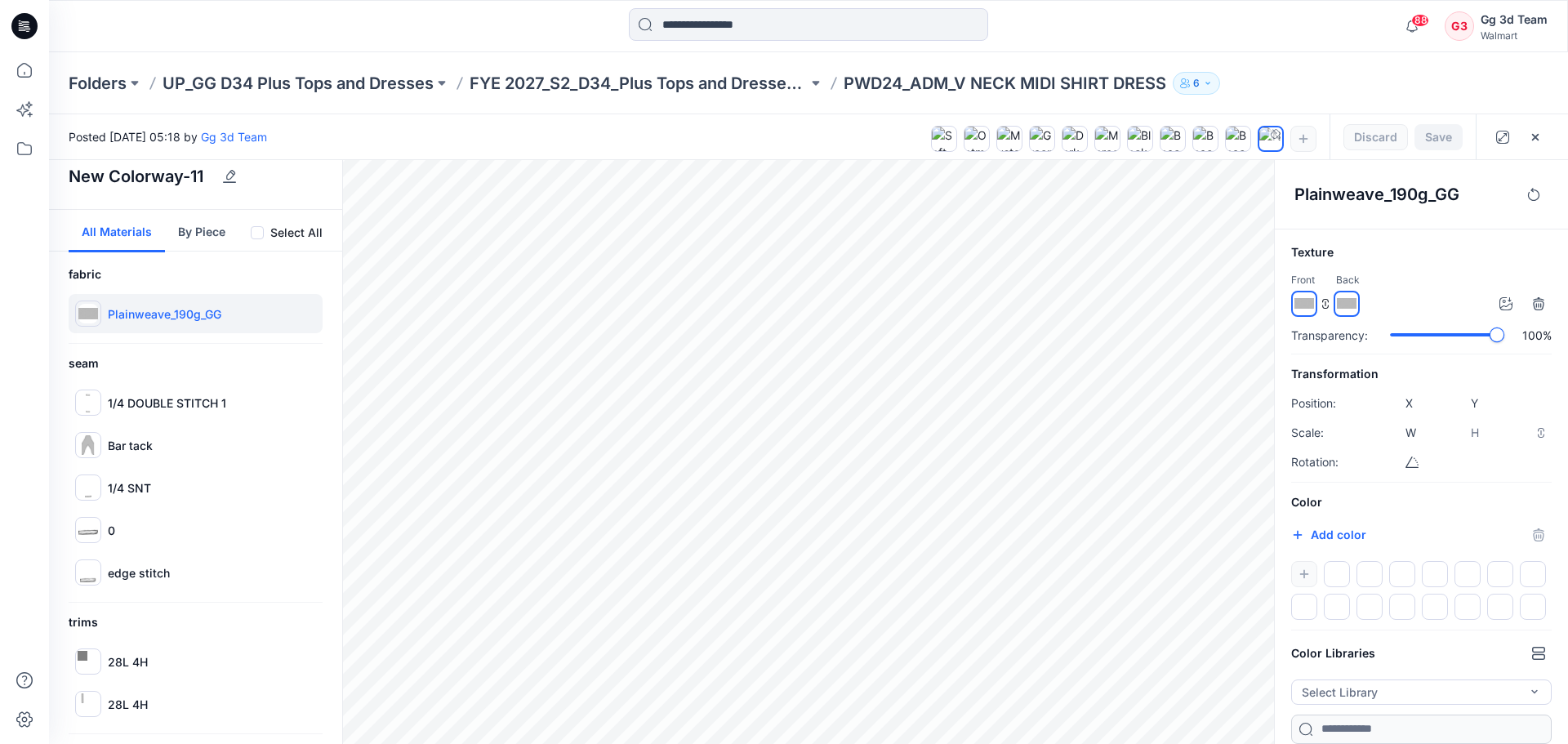
click at [1565, 335] on div "Plainweave_190g_GG Texture Front Back Transparency: 100% Transformation Positio…" at bounding box center [1421, 451] width 294 height 583
click at [1349, 334] on div "Transparency: 0%" at bounding box center [1421, 335] width 261 height 18
click at [1395, 334] on div "slider-ex-1" at bounding box center [1397, 334] width 15 height 15
click at [1386, 334] on div "slider-ex-1" at bounding box center [1390, 334] width 15 height 15
click at [1349, 334] on div "Transparency: 0%" at bounding box center [1421, 335] width 261 height 18
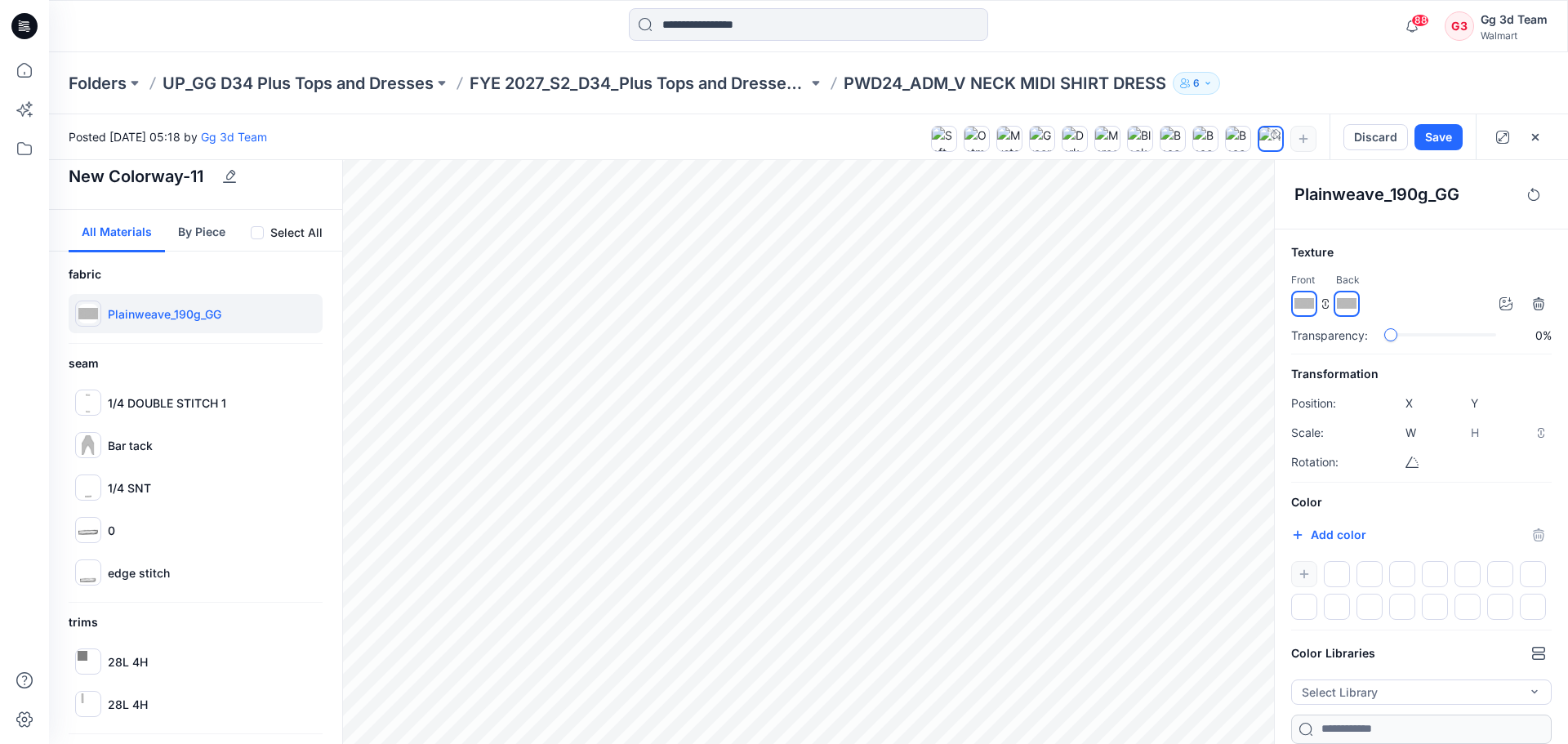
drag, startPoint x: 1542, startPoint y: 340, endPoint x: 1512, endPoint y: 338, distance: 30.1
click at [1512, 338] on div "Transparency: 0%" at bounding box center [1421, 335] width 261 height 18
drag, startPoint x: 1536, startPoint y: 336, endPoint x: 1546, endPoint y: 336, distance: 10.0
click at [1546, 336] on p "0%" at bounding box center [1535, 335] width 34 height 18
click at [1390, 334] on div "slider-ex-1" at bounding box center [1392, 334] width 15 height 15
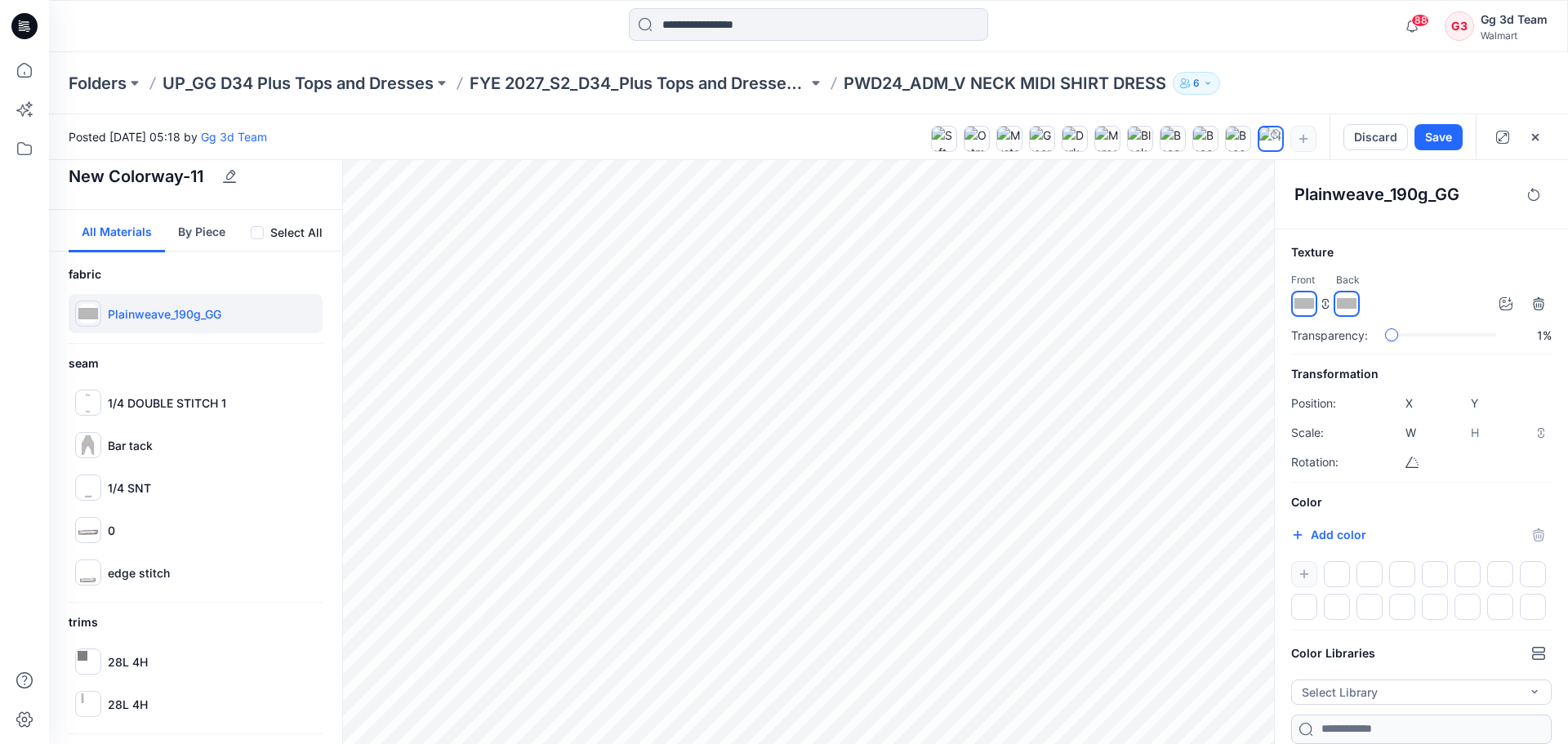
click at [1139, 79] on p "PWD24_ADM_V NECK MIDI SHIRT DRESS" at bounding box center [1004, 83] width 322 height 23
click at [661, 78] on p "FYE 2027_S2_D34_Plus Tops and Dresses_GG" at bounding box center [638, 83] width 338 height 23
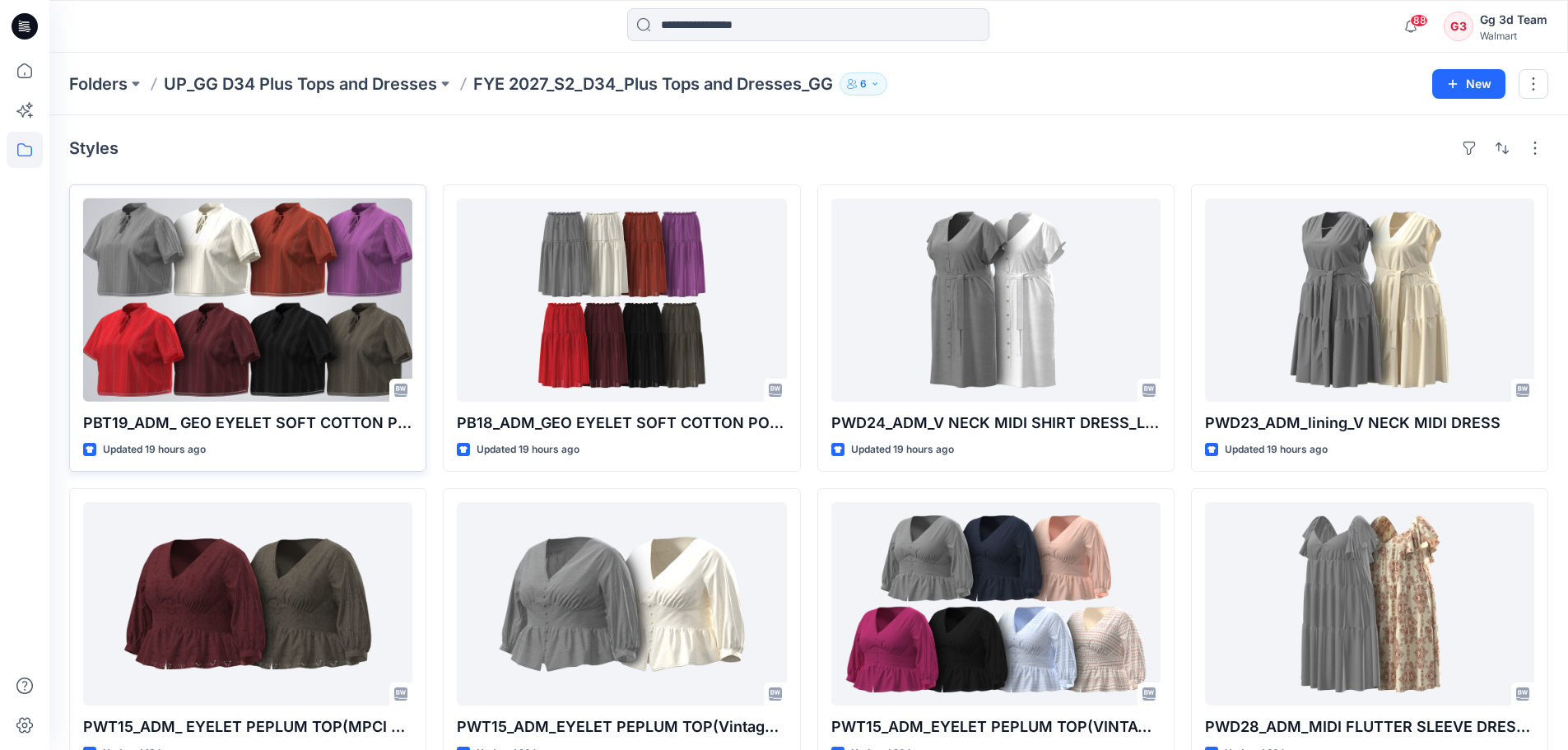
click at [266, 325] on div at bounding box center [248, 300] width 329 height 203
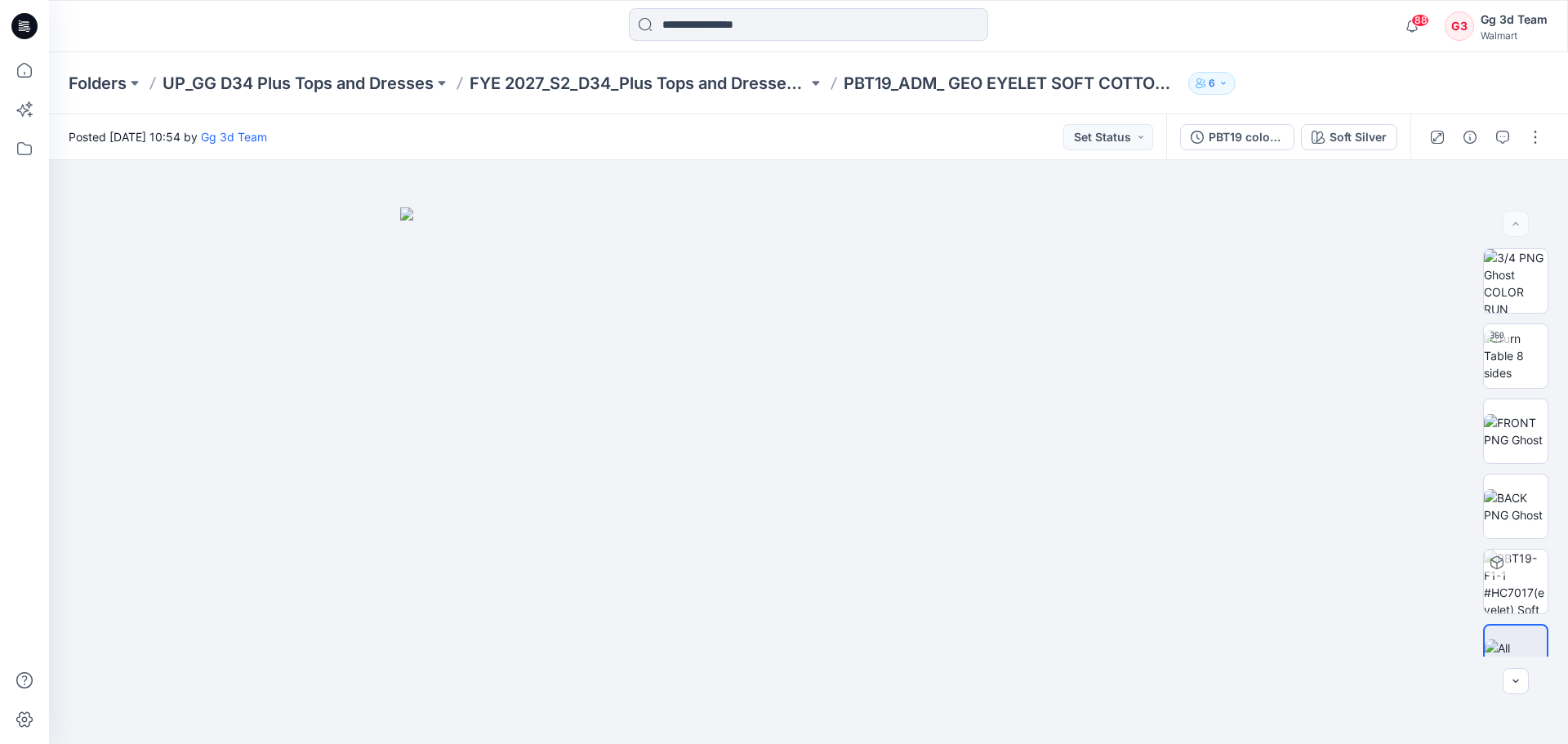
click at [1230, 117] on div "PBT19 colorway Soft Silver" at bounding box center [1289, 137] width 244 height 46
click at [1230, 143] on div "PBT19 colorway" at bounding box center [1247, 137] width 76 height 18
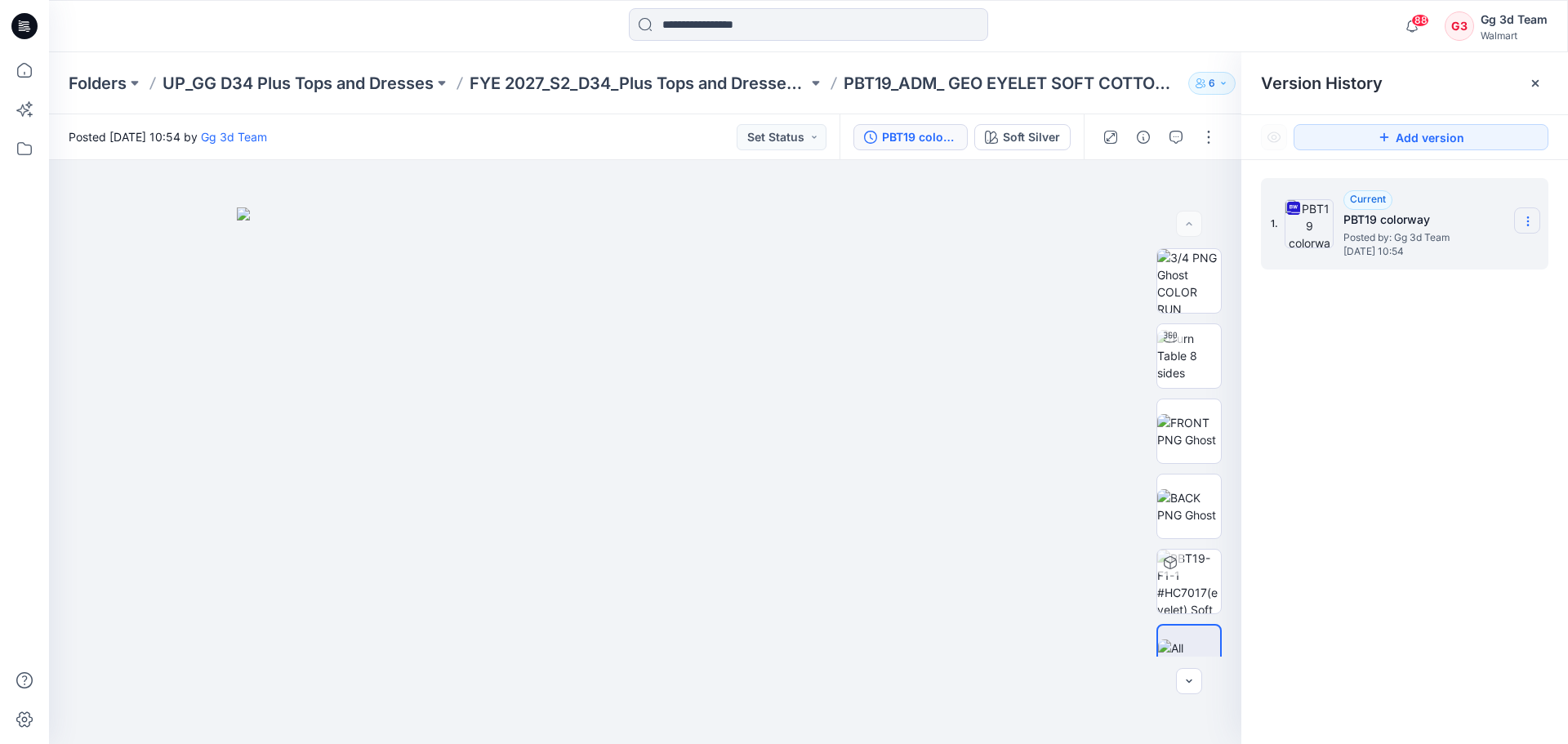
click at [1532, 219] on icon at bounding box center [1528, 221] width 13 height 13
click at [1370, 192] on div "Current" at bounding box center [1368, 200] width 49 height 19
click at [1367, 195] on span "Current" at bounding box center [1368, 199] width 36 height 12
click at [1372, 218] on h5 "PBT19 colorway" at bounding box center [1425, 219] width 163 height 19
click at [1373, 197] on span "Current" at bounding box center [1368, 199] width 36 height 12
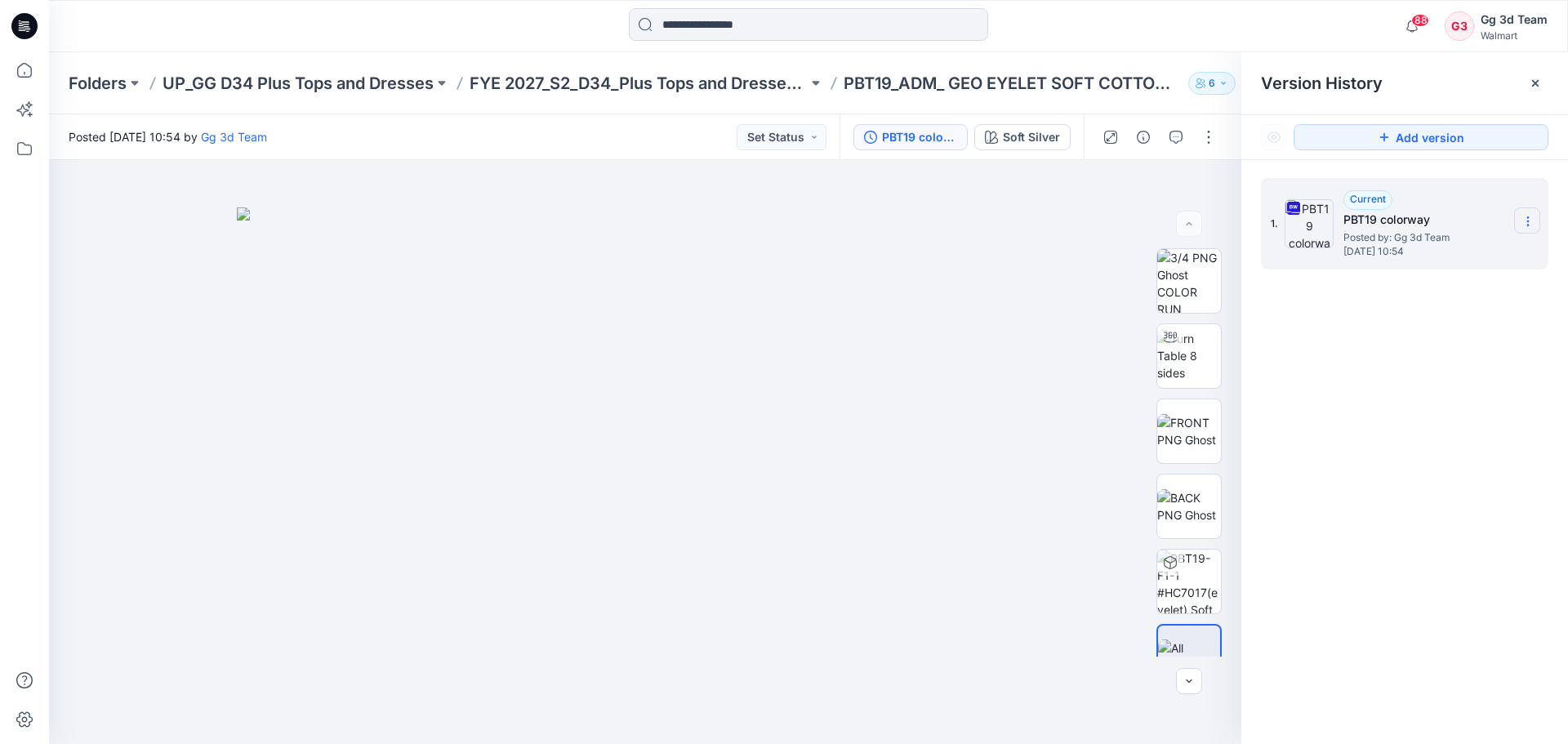
click at [1531, 217] on icon at bounding box center [1528, 221] width 13 height 13
click at [1460, 441] on div "1. Current PBT19 colorway Posted by: Gg 3d Team [DATE] 10:54 Download Source BW…" at bounding box center [1405, 463] width 327 height 607
click at [1381, 373] on div "1. Current PBT19 colorway Posted by: Gg 3d Team [DATE] 10:54" at bounding box center [1405, 463] width 327 height 607
click at [1527, 225] on icon at bounding box center [1528, 221] width 13 height 13
click at [1371, 474] on div "1. Current PBT19 colorway Posted by: Gg 3d Team [DATE] 10:54 Download Source BW…" at bounding box center [1405, 463] width 327 height 607
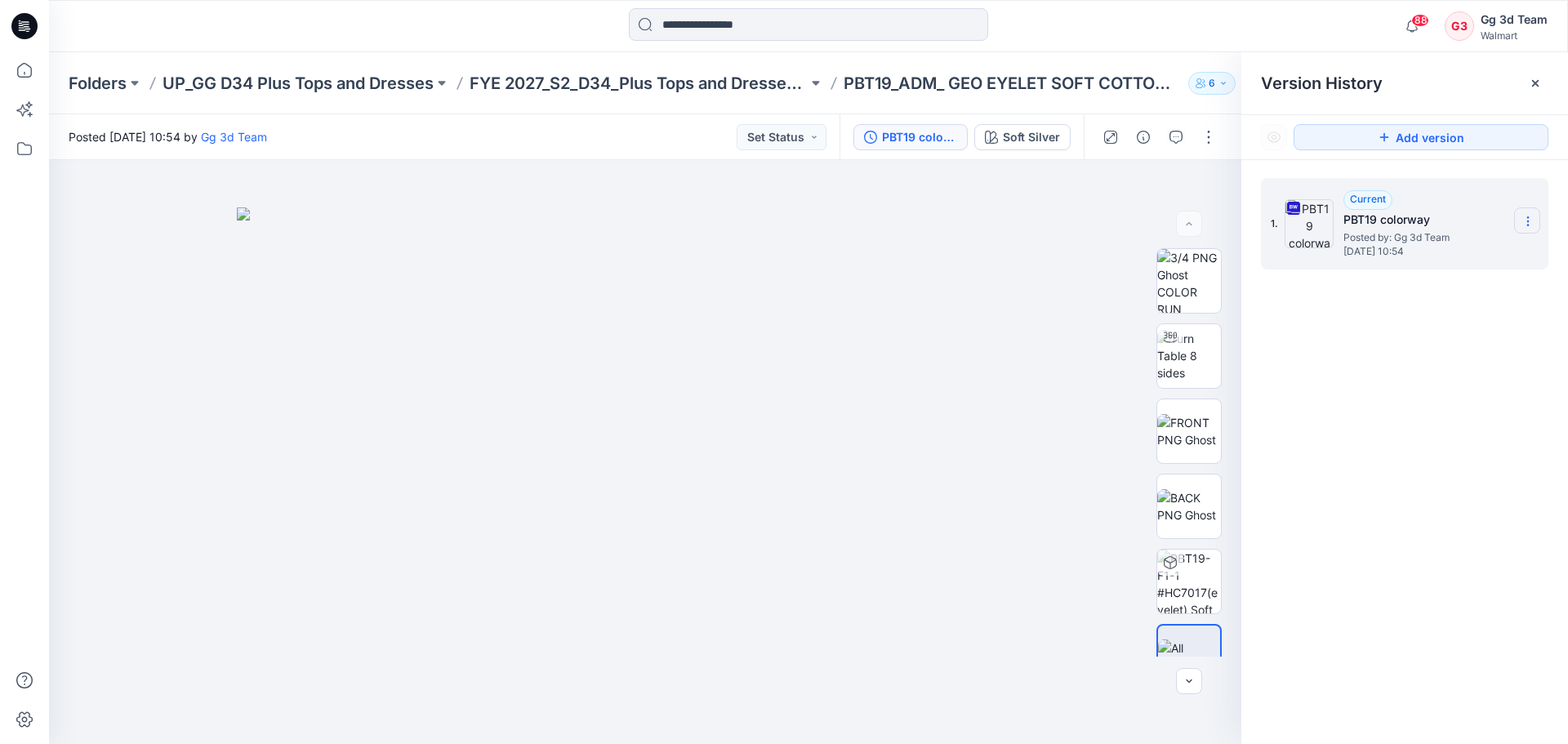
click at [1535, 216] on section at bounding box center [1528, 220] width 26 height 26
click at [1438, 493] on div "1. Current PBT19 colorway Posted by: Gg 3d Team [DATE] 10:54" at bounding box center [1405, 463] width 327 height 607
click at [29, 67] on icon at bounding box center [25, 70] width 15 height 15
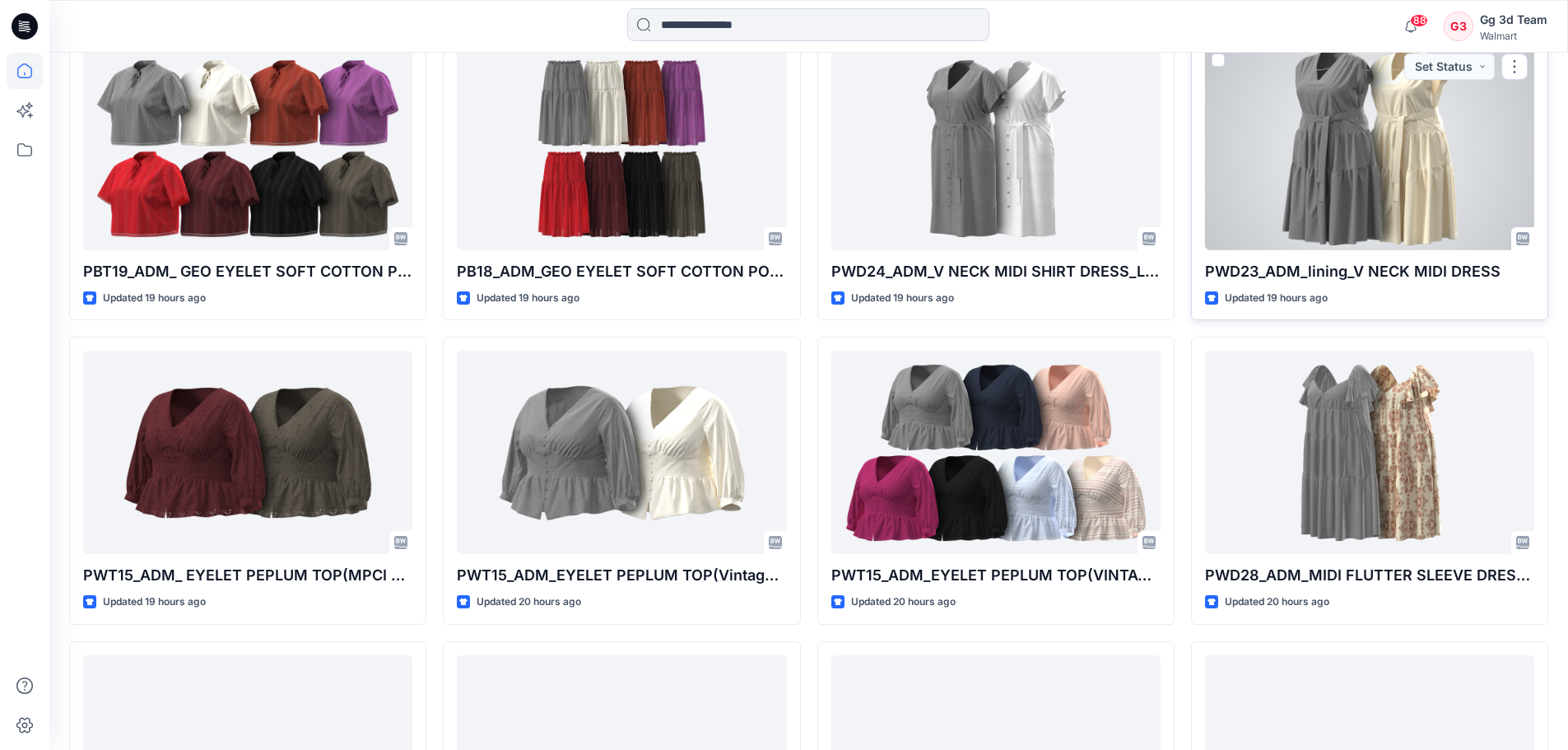
scroll to position [740, 0]
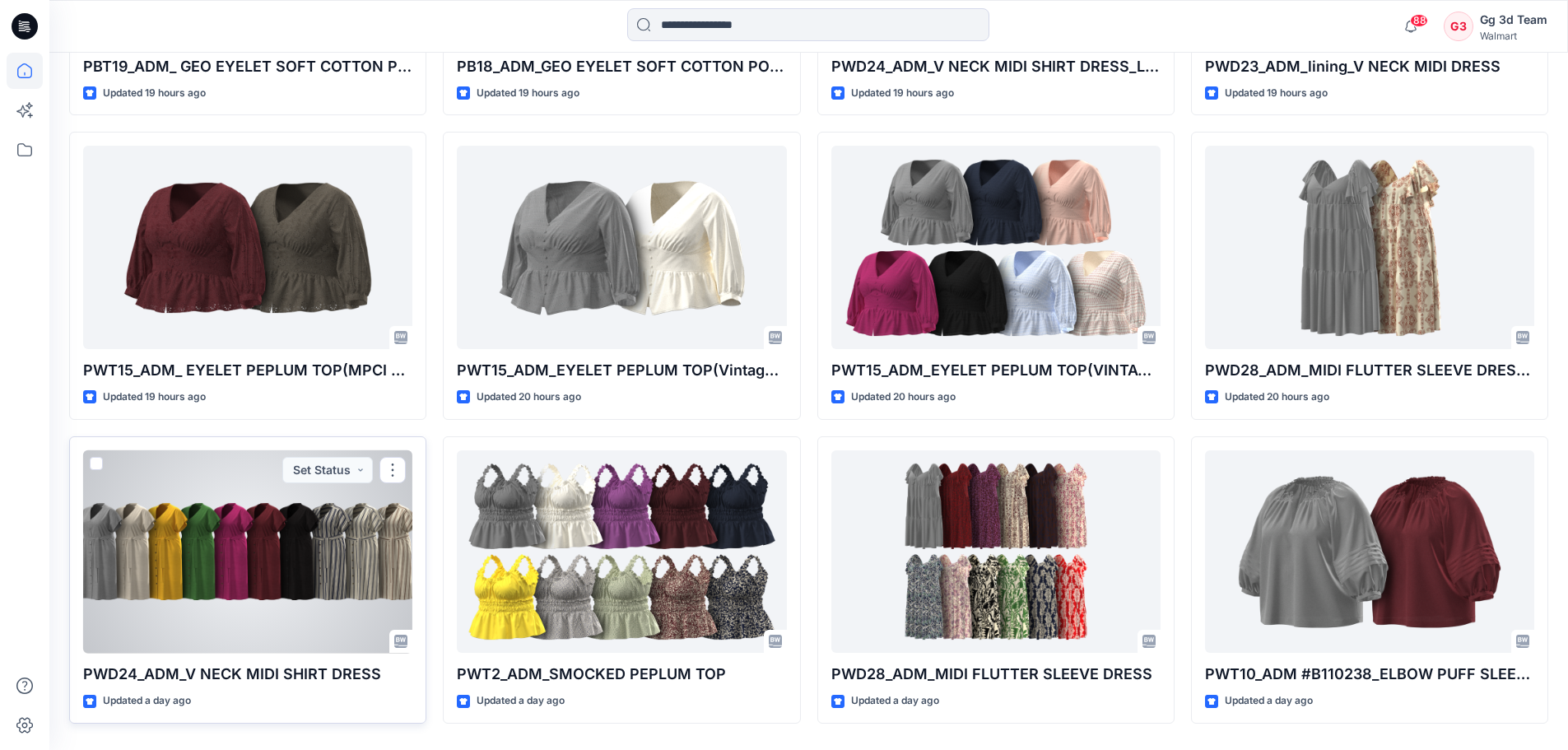
click at [251, 574] on div at bounding box center [248, 552] width 329 height 203
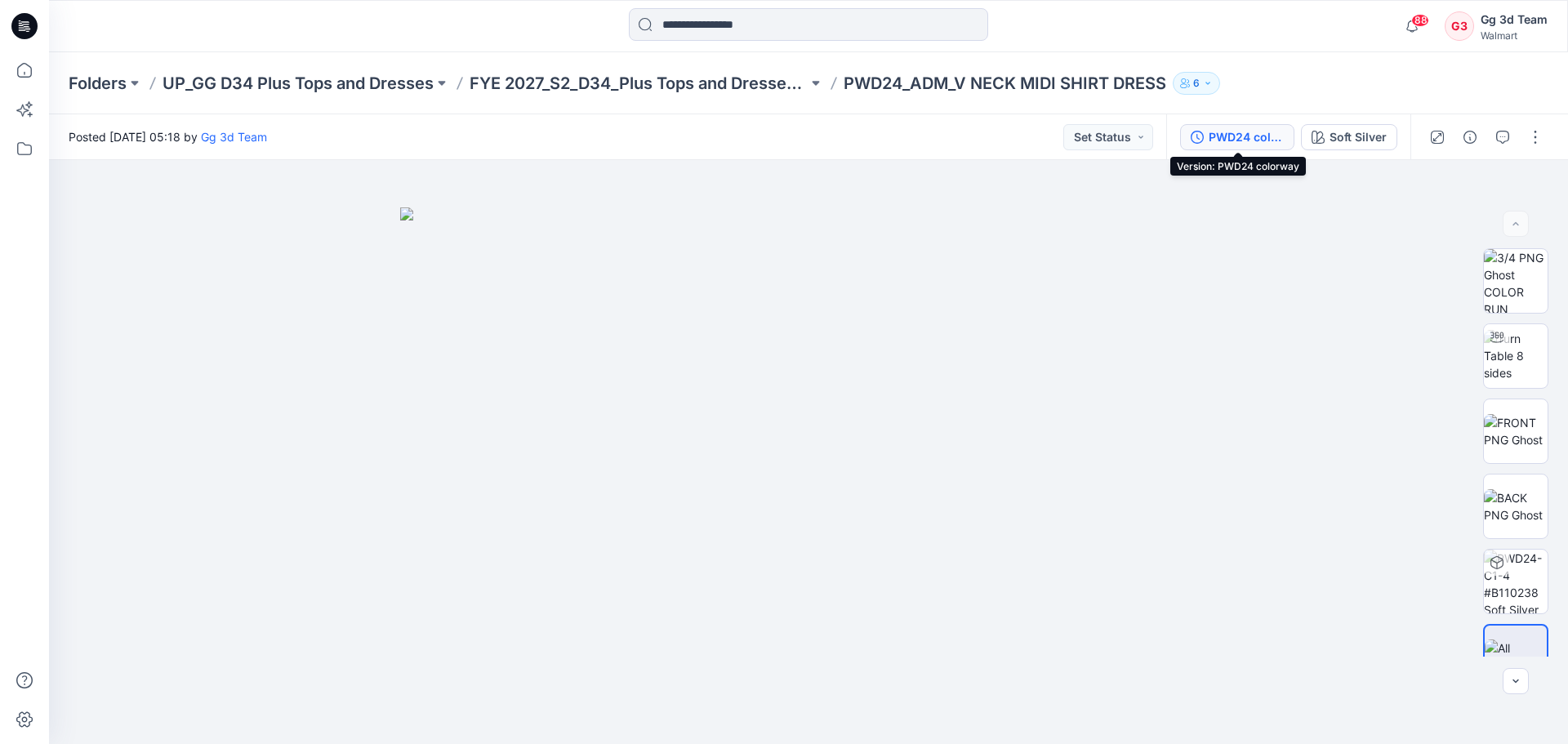
click at [1236, 140] on div "PWD24 colorway" at bounding box center [1247, 137] width 76 height 18
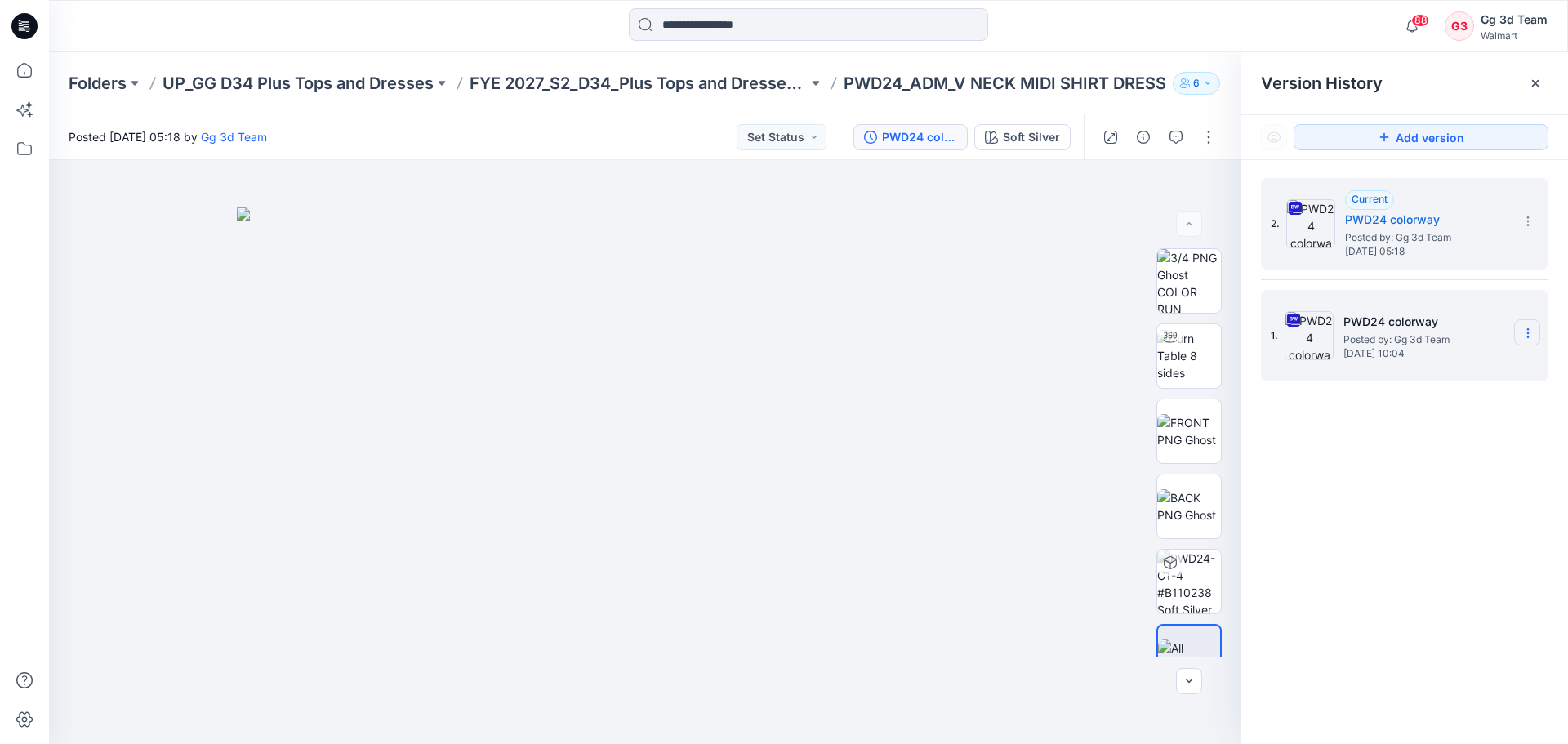
click at [1537, 331] on section at bounding box center [1528, 333] width 26 height 26
click at [1484, 408] on div "Restore Version" at bounding box center [1441, 397] width 190 height 32
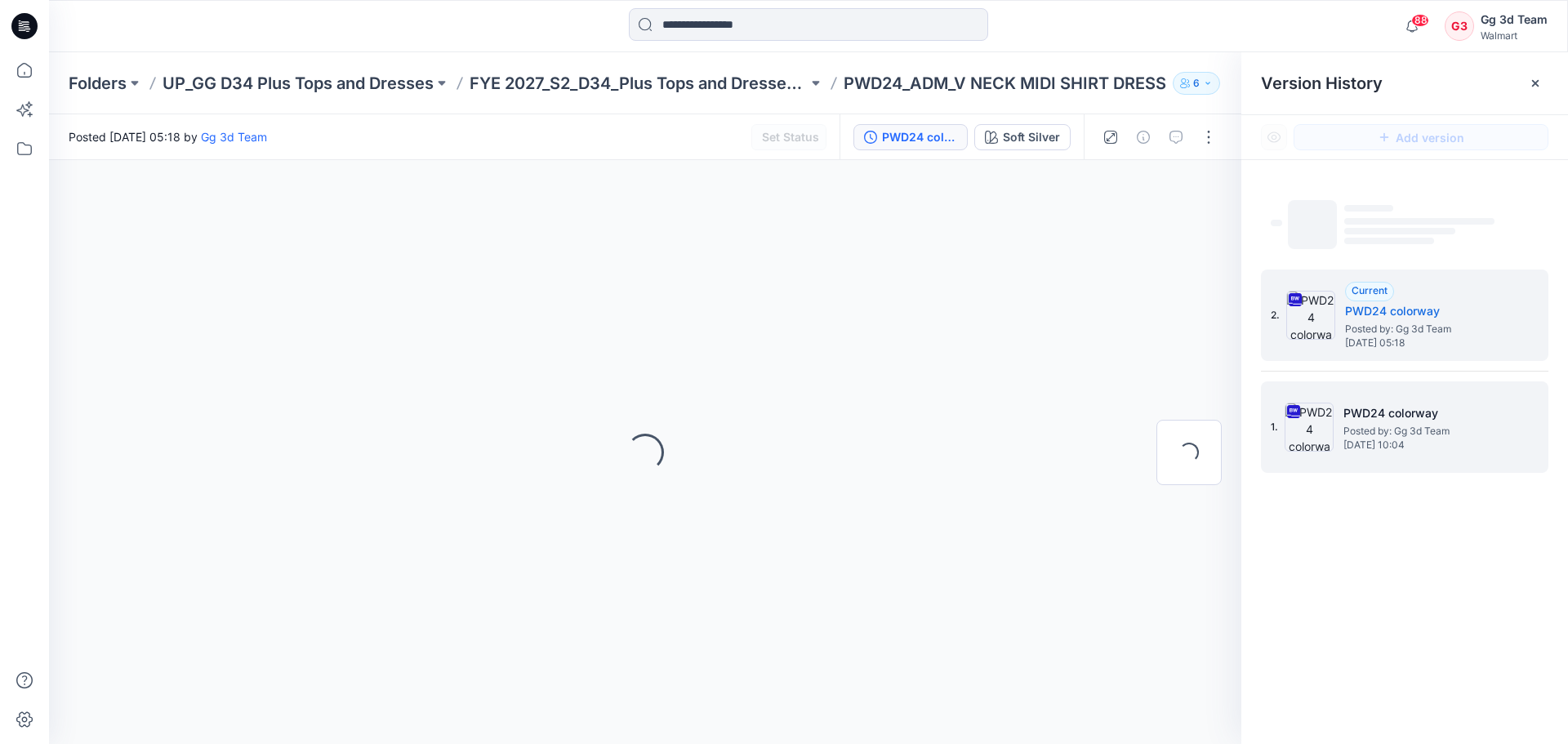
click at [1409, 429] on span "Posted by: Gg 3d Team" at bounding box center [1425, 431] width 163 height 17
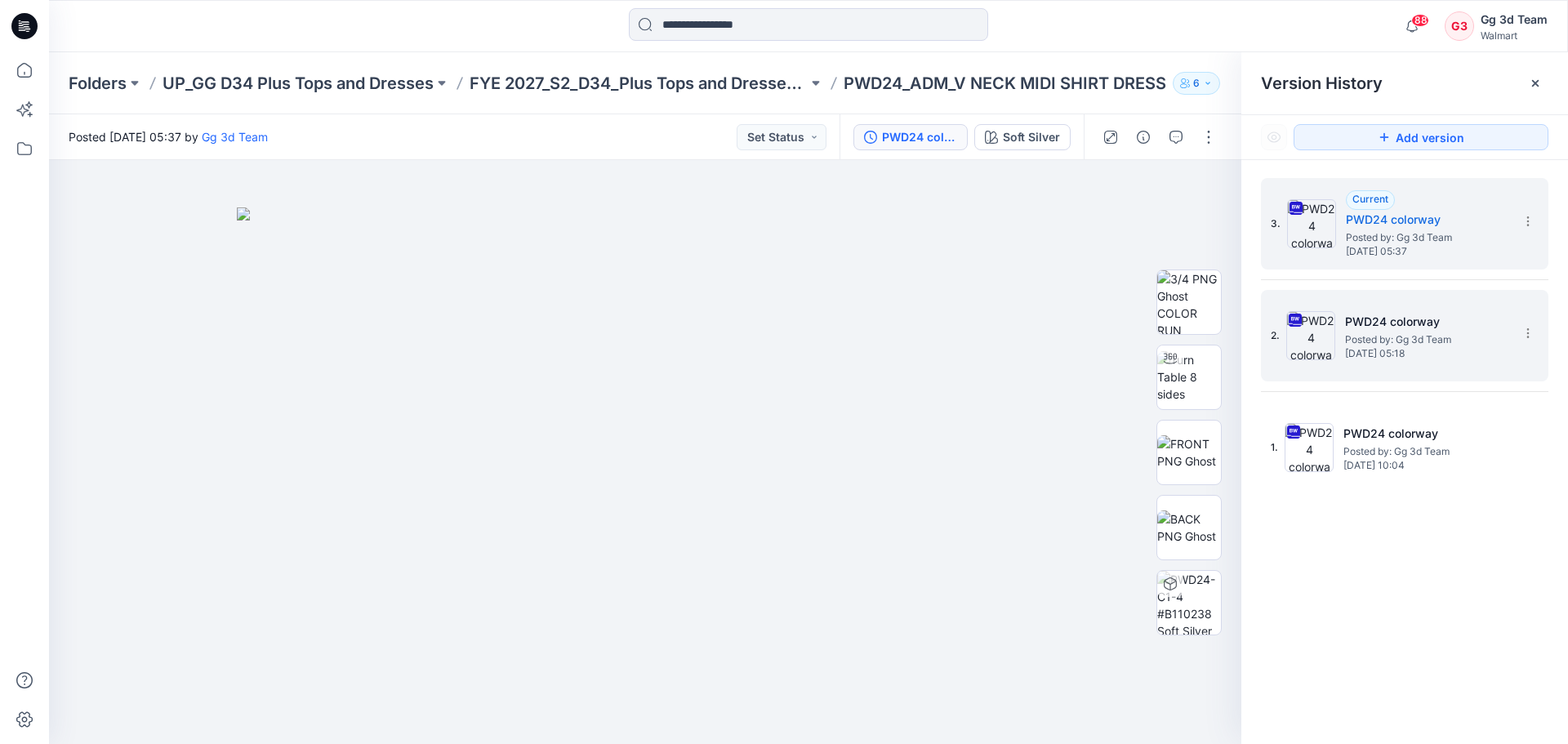
click at [1415, 367] on div "2. PWD24 colorway Posted by: Gg 3d Team [DATE] 05:18" at bounding box center [1393, 335] width 245 height 78
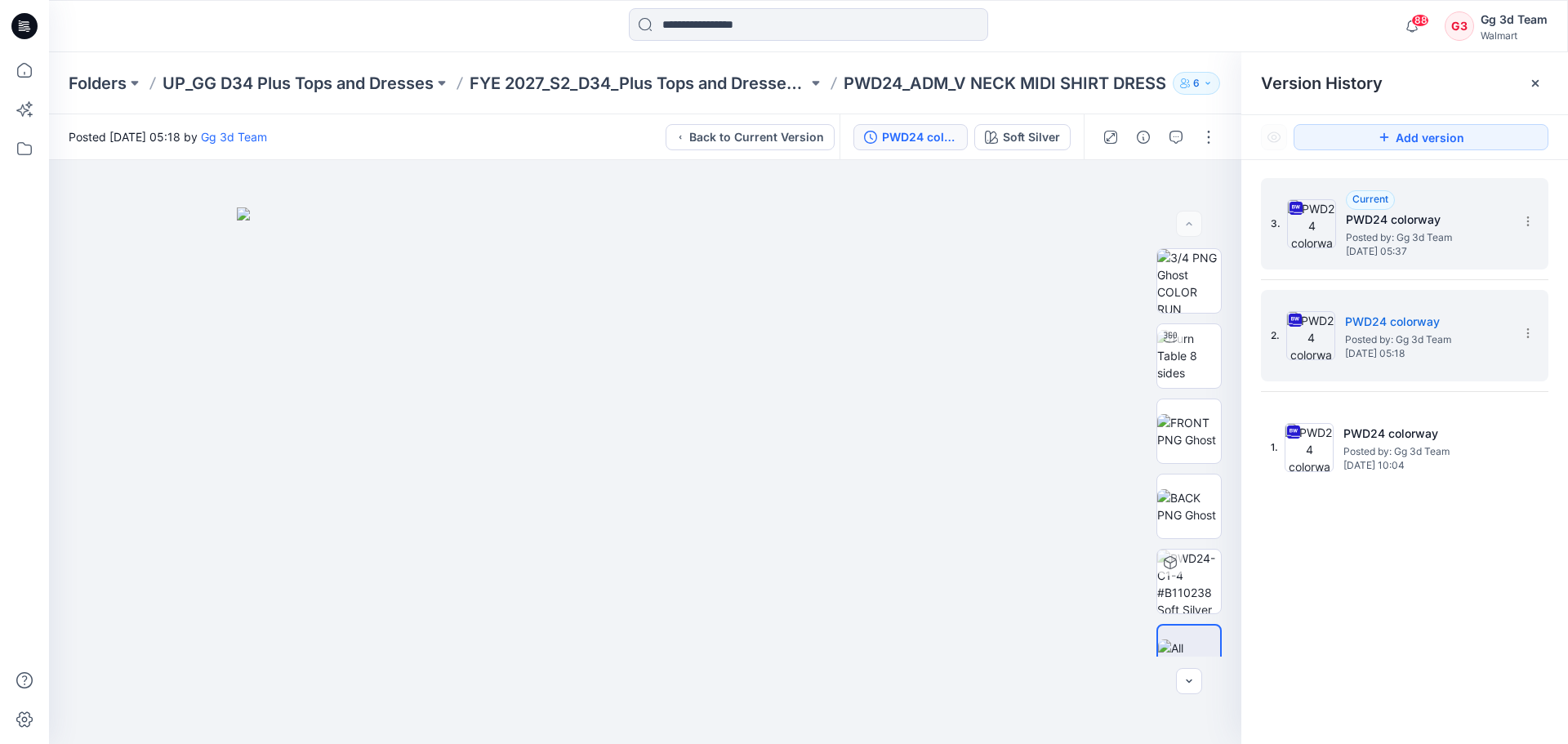
click at [1422, 227] on h5 "PWD24 colorway" at bounding box center [1428, 219] width 163 height 19
click at [1406, 341] on span "Posted by: Gg 3d Team" at bounding box center [1427, 340] width 163 height 17
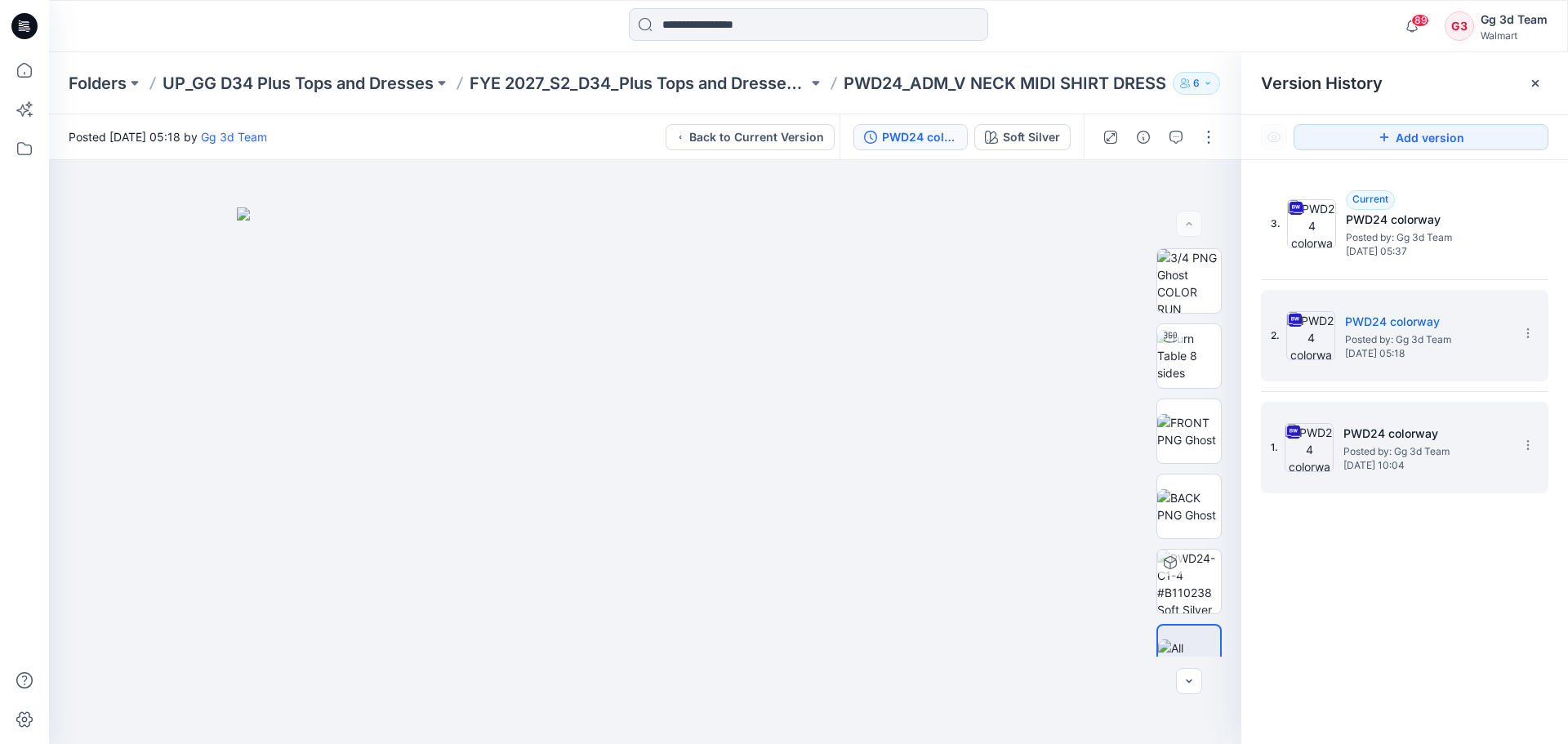
click at [1398, 460] on span "[DATE] 10:04" at bounding box center [1425, 465] width 163 height 11
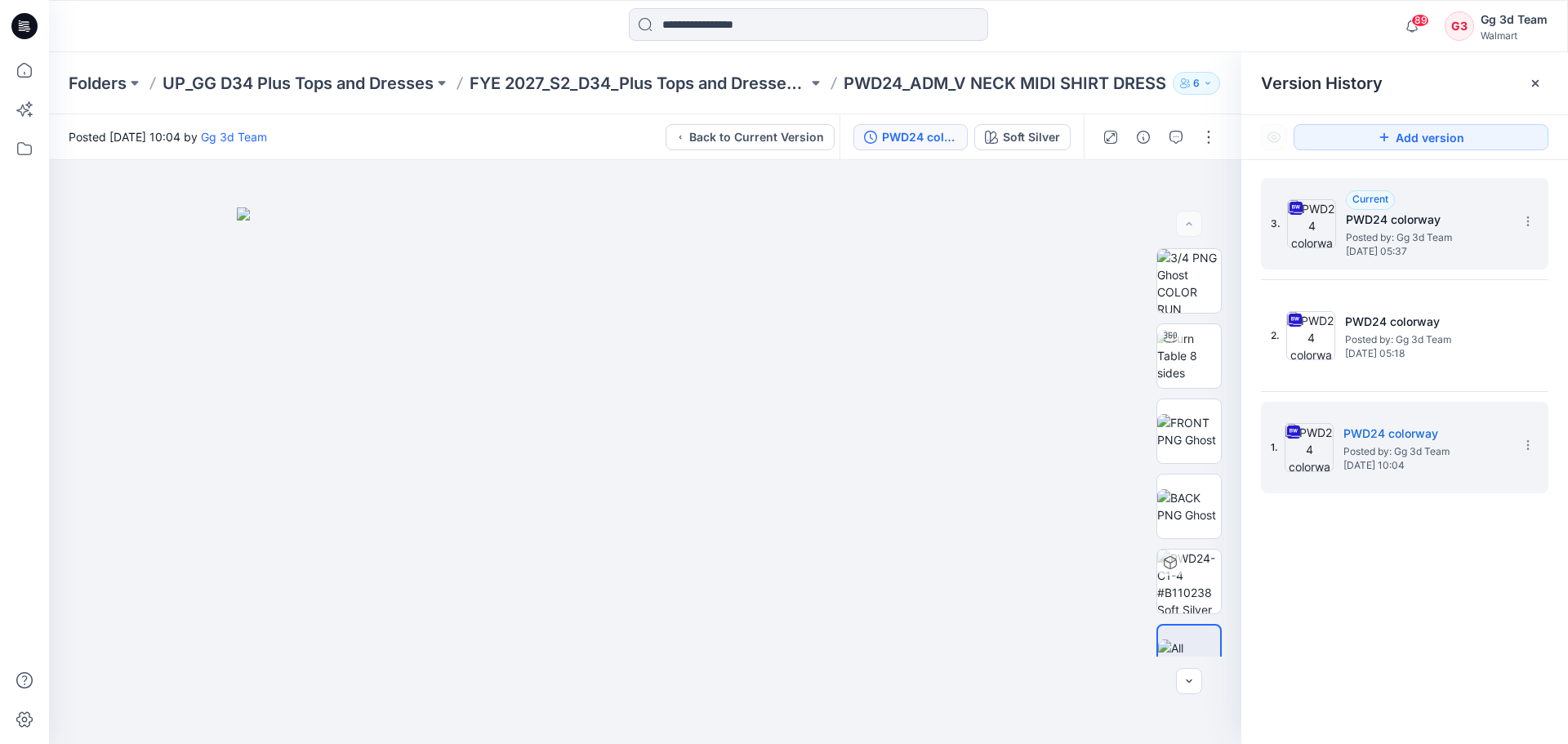
click at [1438, 239] on span "Posted by: Gg 3d Team" at bounding box center [1428, 237] width 163 height 17
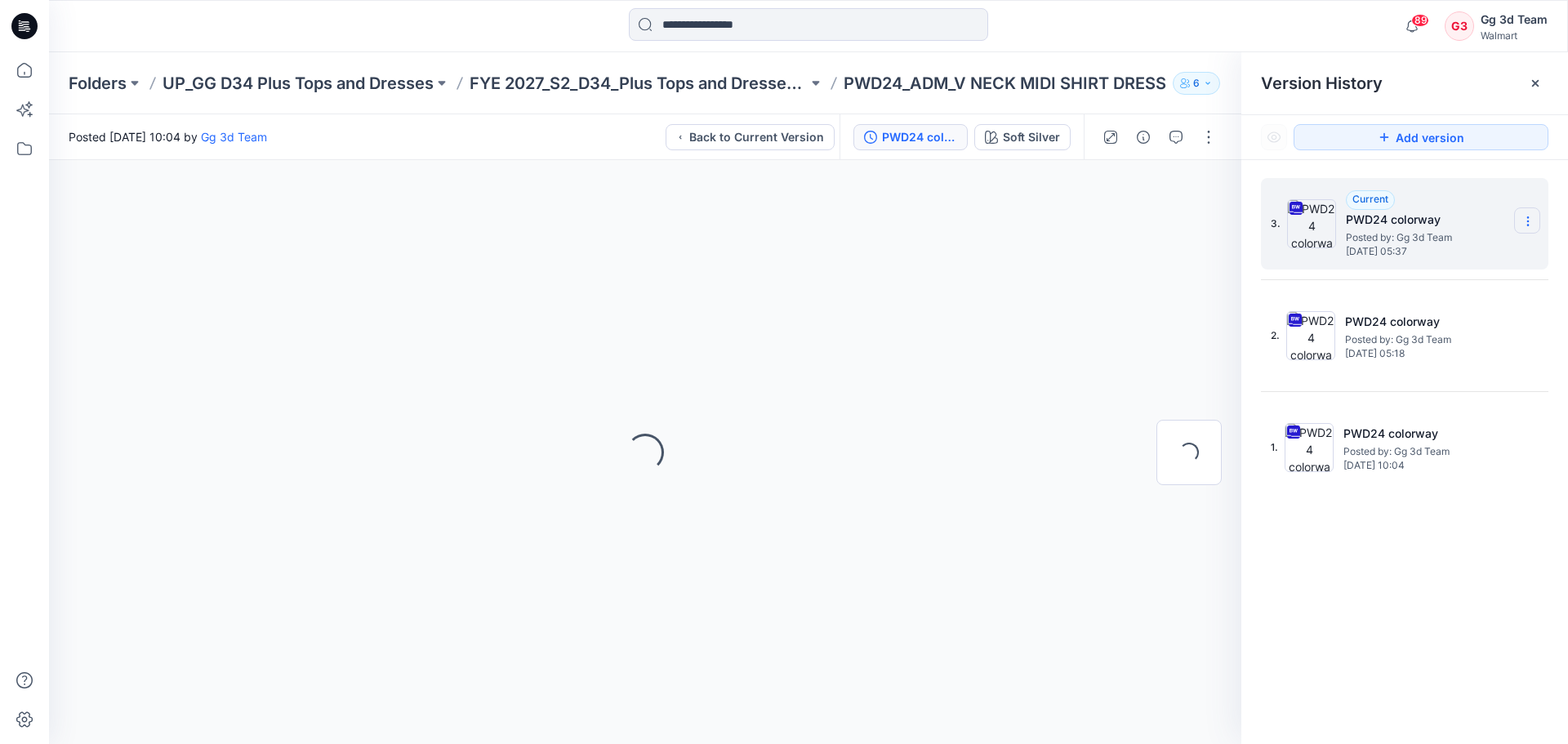
click at [1530, 225] on icon at bounding box center [1528, 221] width 13 height 13
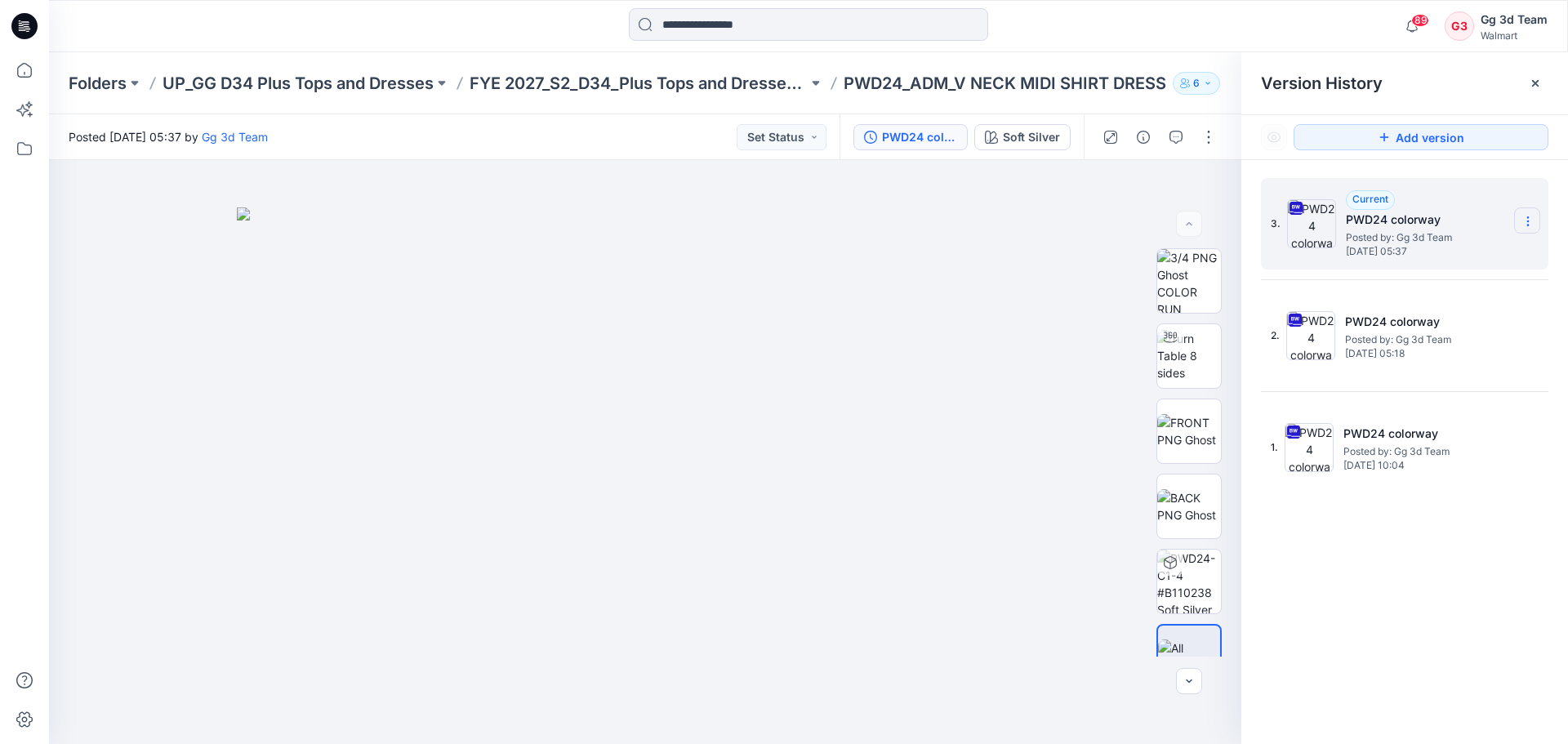
click at [1530, 225] on icon at bounding box center [1528, 221] width 13 height 13
click at [1473, 529] on div "3. Current PWD24 colorway Posted by: Gg 3d Team [DATE] 05:37 Download Source BW…" at bounding box center [1405, 463] width 327 height 607
click at [1530, 217] on icon at bounding box center [1528, 221] width 13 height 13
click at [1315, 527] on div "3. Current PWD24 colorway Posted by: Gg 3d Team [DATE] 05:37 Download Source BW…" at bounding box center [1405, 463] width 327 height 607
click at [1530, 223] on icon at bounding box center [1528, 221] width 13 height 13
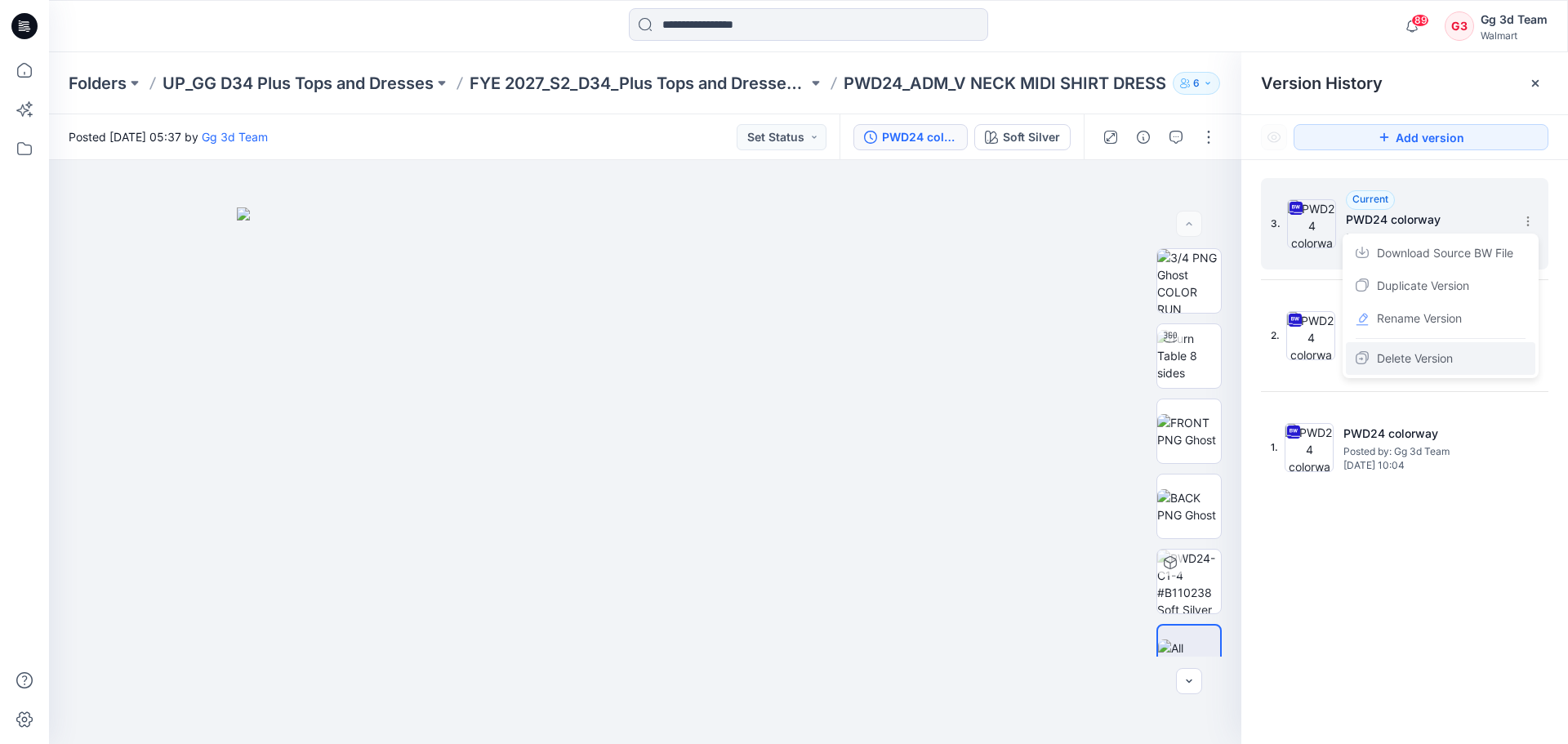
click at [1417, 350] on span "Delete Version" at bounding box center [1415, 358] width 76 height 19
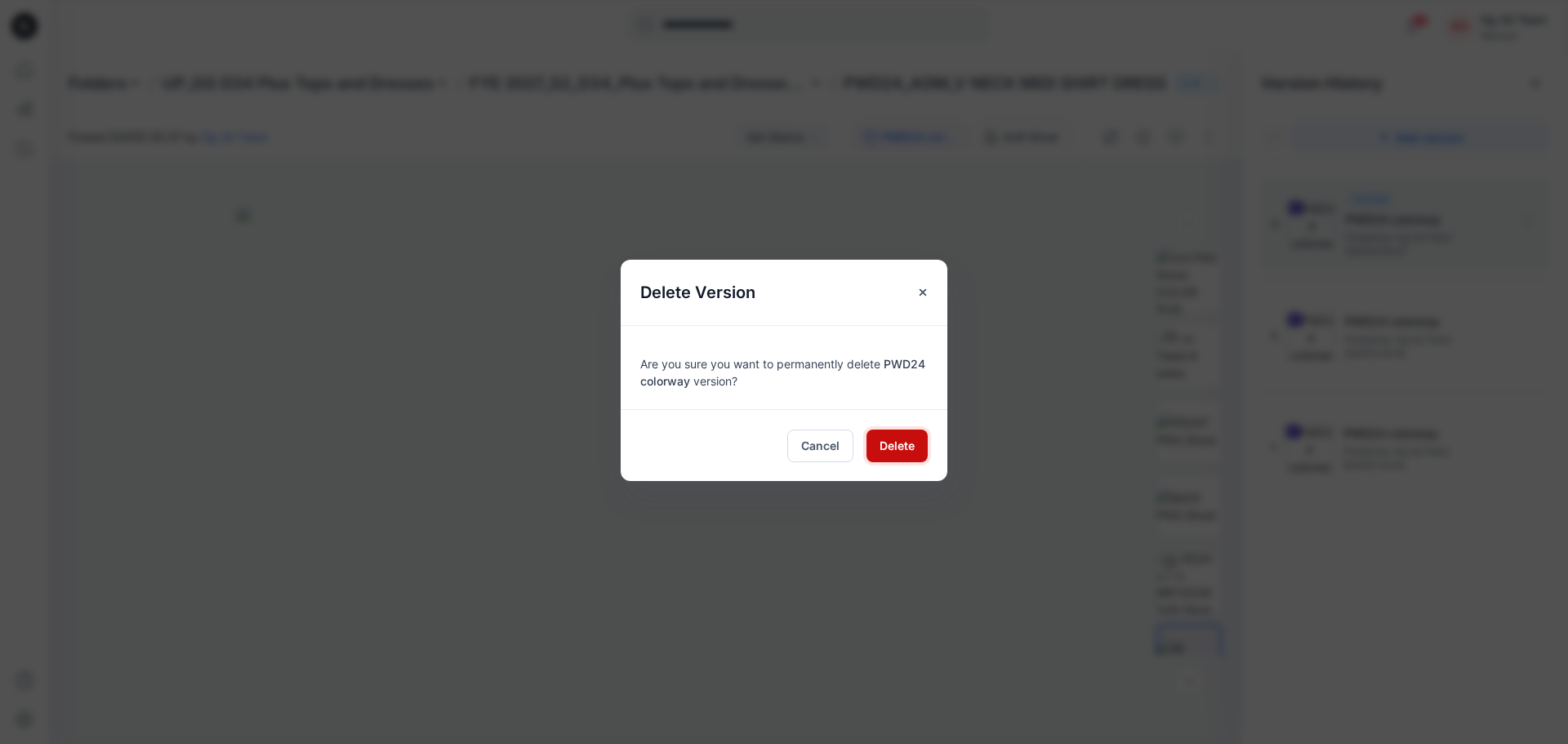
click at [906, 449] on span "Delete" at bounding box center [897, 446] width 35 height 18
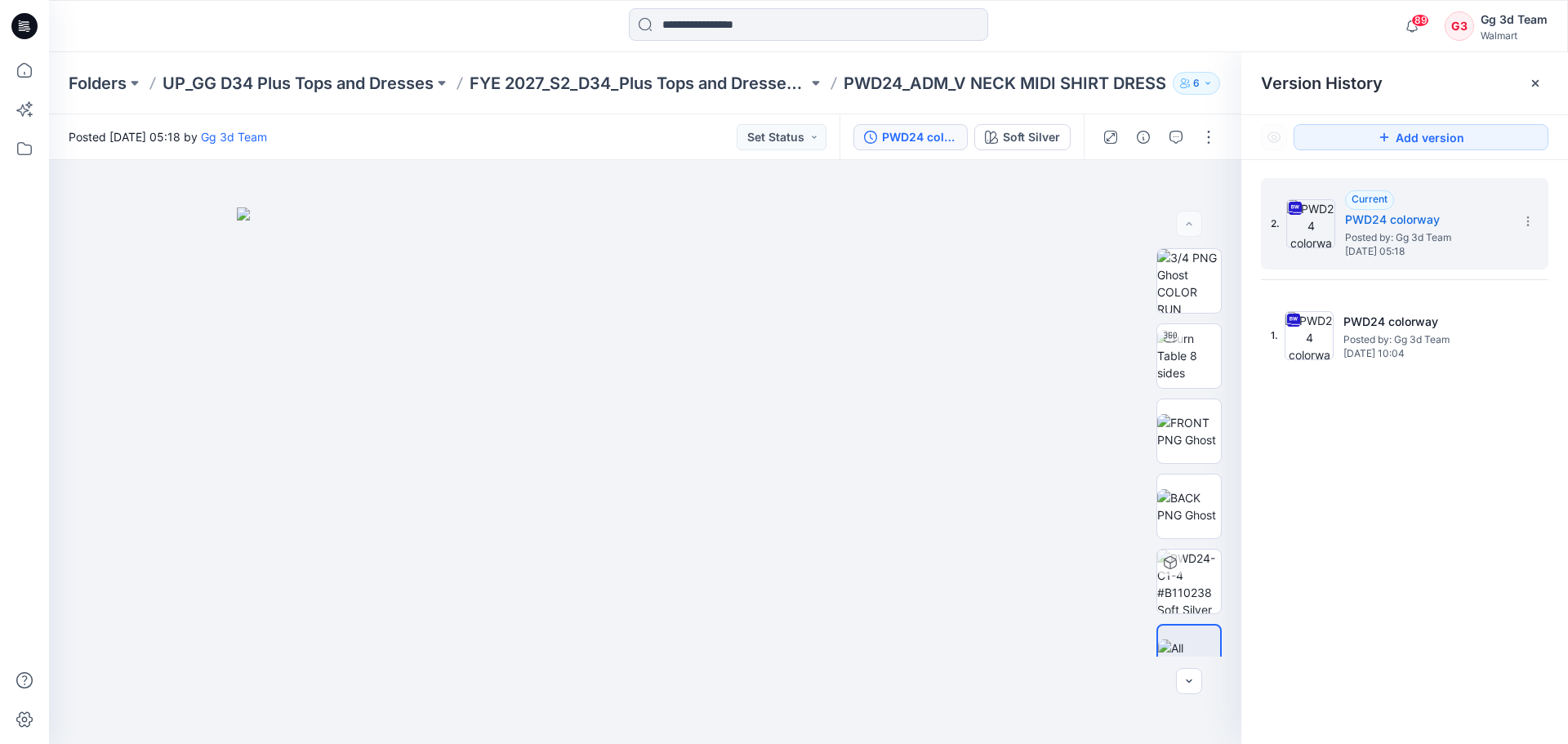
click at [1333, 476] on div "2. Current PWD24 colorway Posted by: Gg 3d Team [DATE] 05:18 1. PWD24 colorway …" at bounding box center [1405, 463] width 327 height 607
click at [1531, 221] on icon at bounding box center [1528, 221] width 13 height 13
click at [1390, 458] on div "2. Current PWD24 colorway Posted by: Gg 3d Team [DATE] 05:18 Download Source BW…" at bounding box center [1405, 463] width 327 height 607
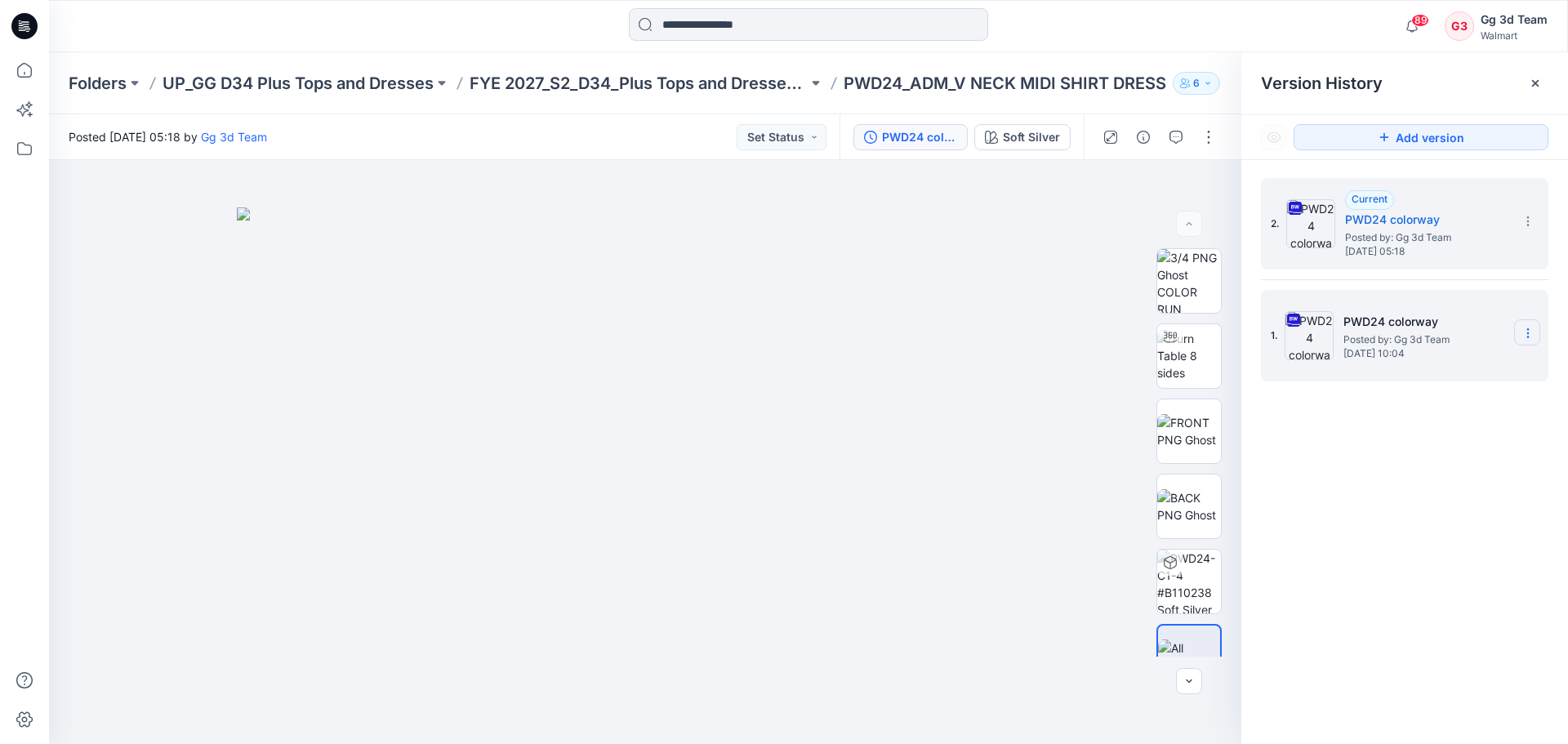
click at [1529, 340] on section at bounding box center [1528, 333] width 26 height 26
